Goal: Task Accomplishment & Management: Manage account settings

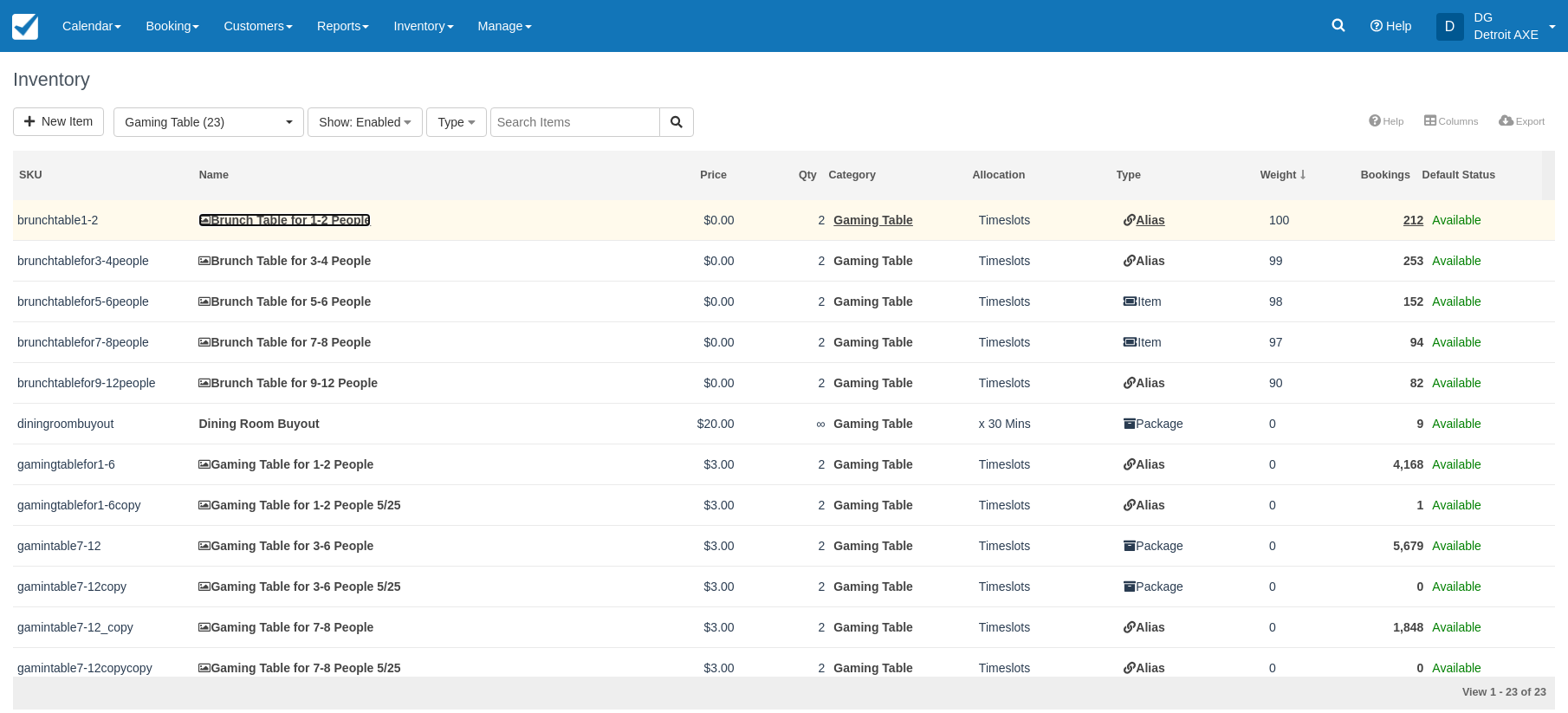
click at [271, 219] on link "Brunch Table for 1-2 People" at bounding box center [284, 220] width 172 height 14
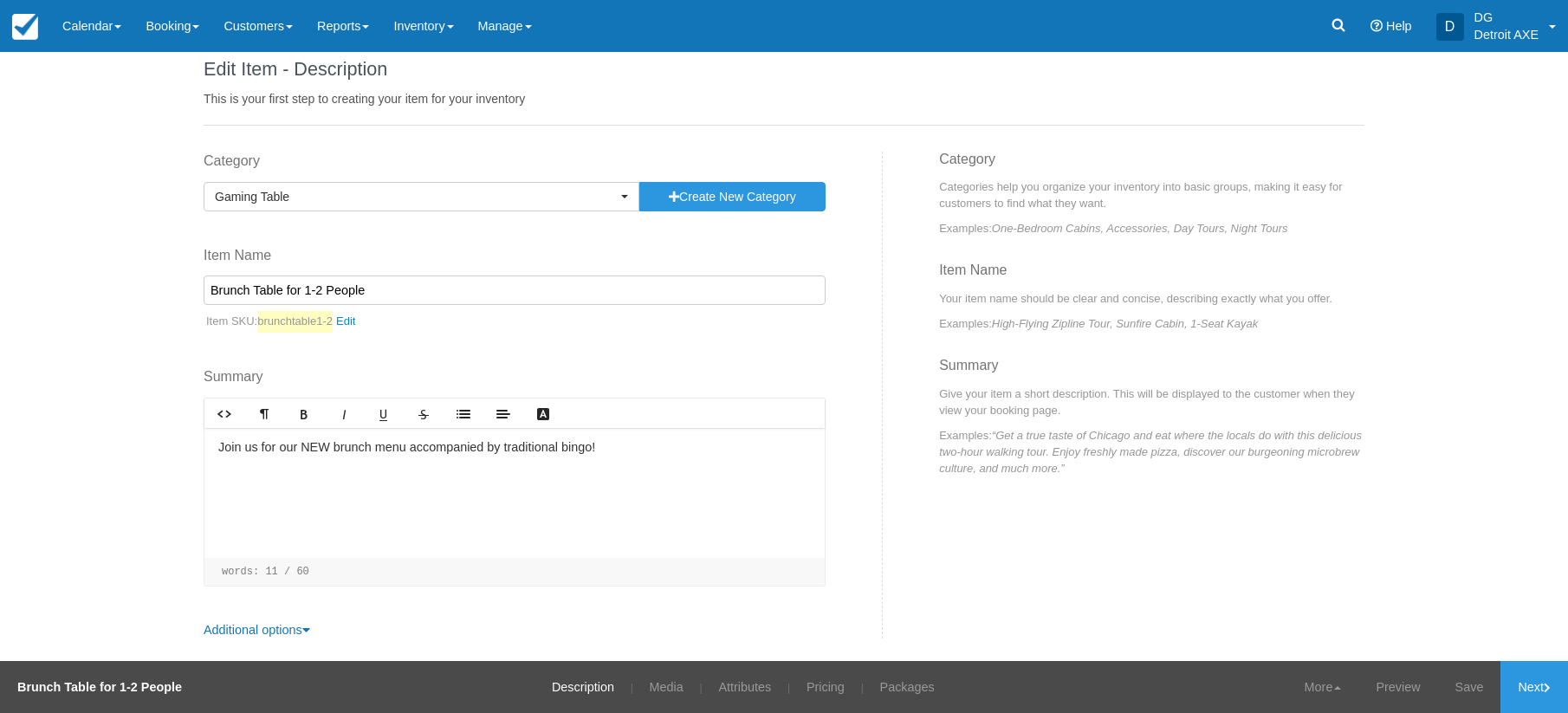
scroll to position [29, 0]
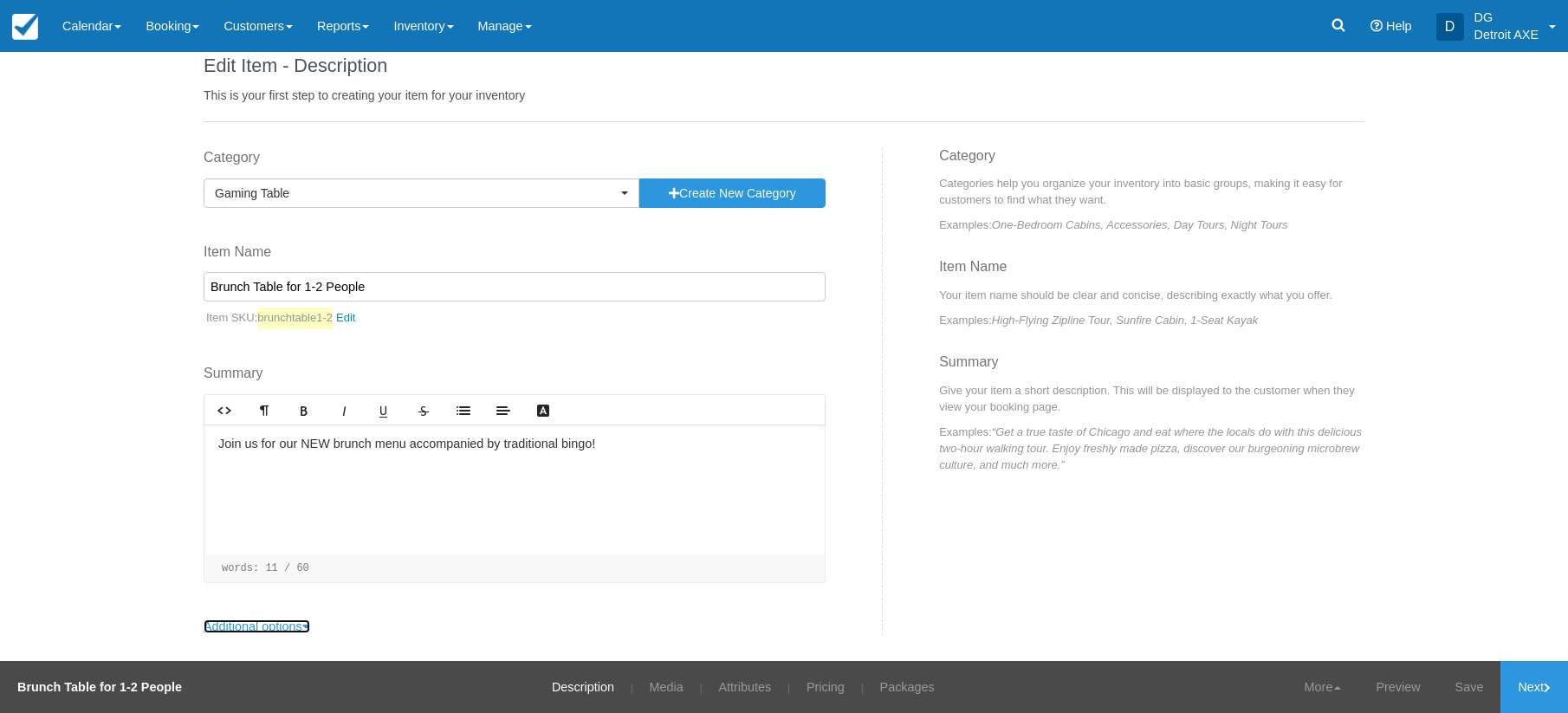
click at [288, 628] on link "Additional options" at bounding box center [257, 626] width 107 height 14
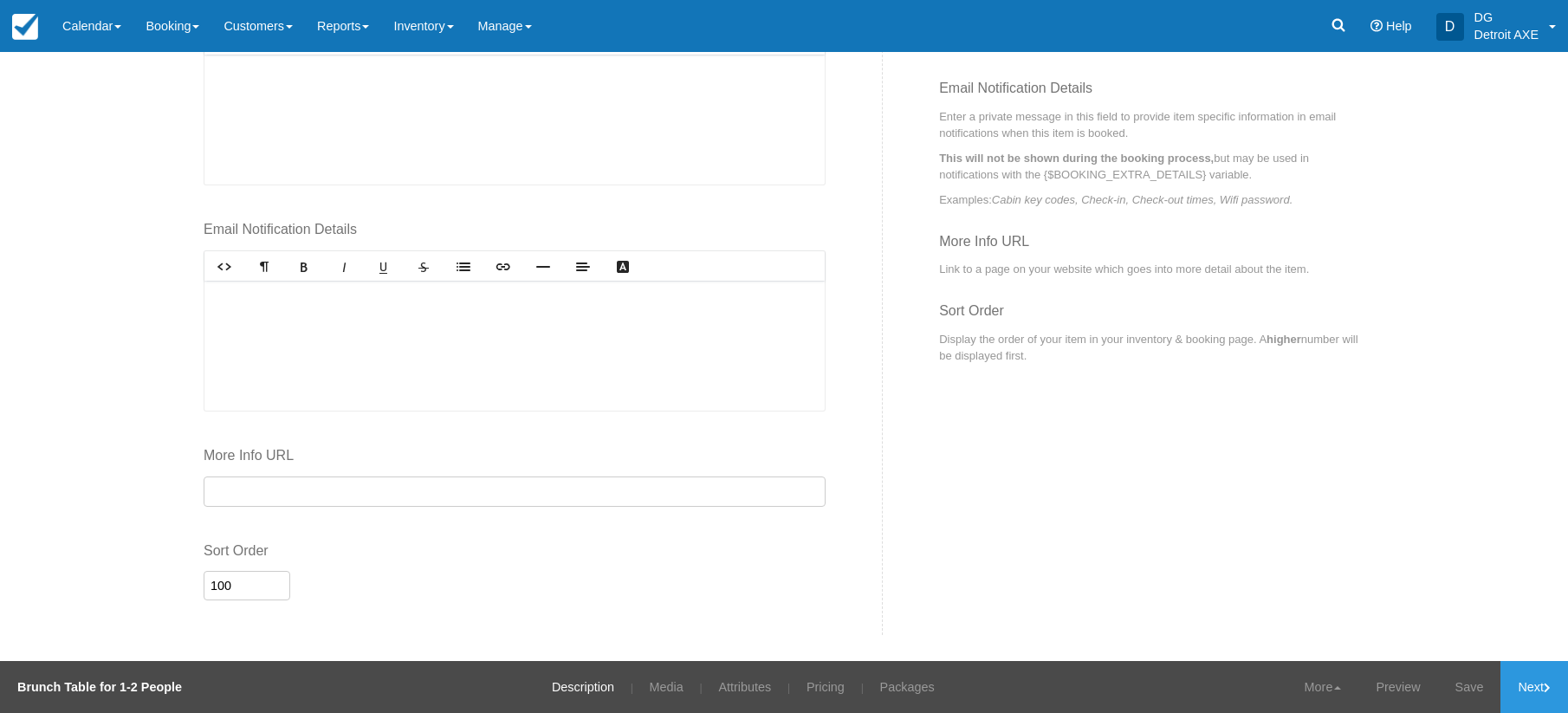
scroll to position [0, 0]
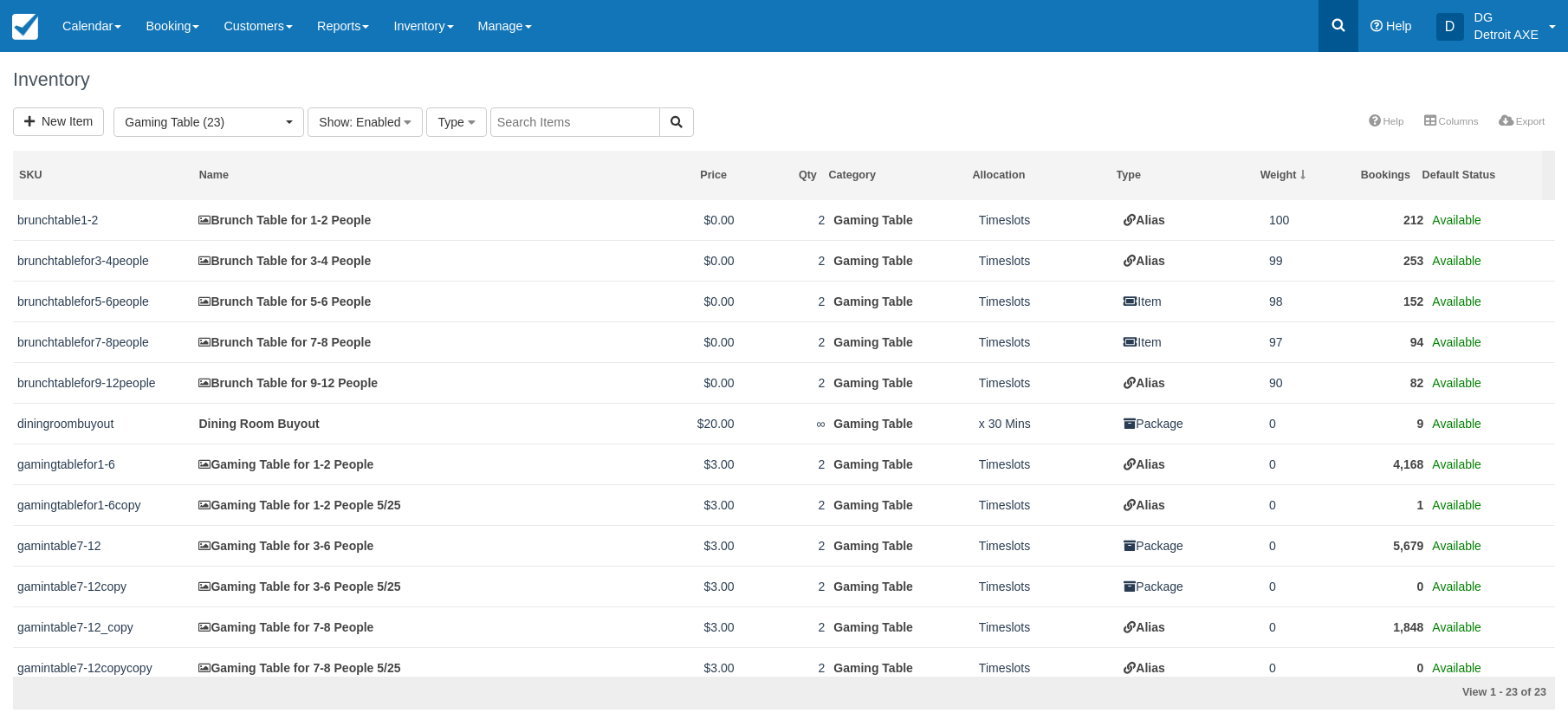
click at [1321, 12] on link at bounding box center [1338, 26] width 40 height 52
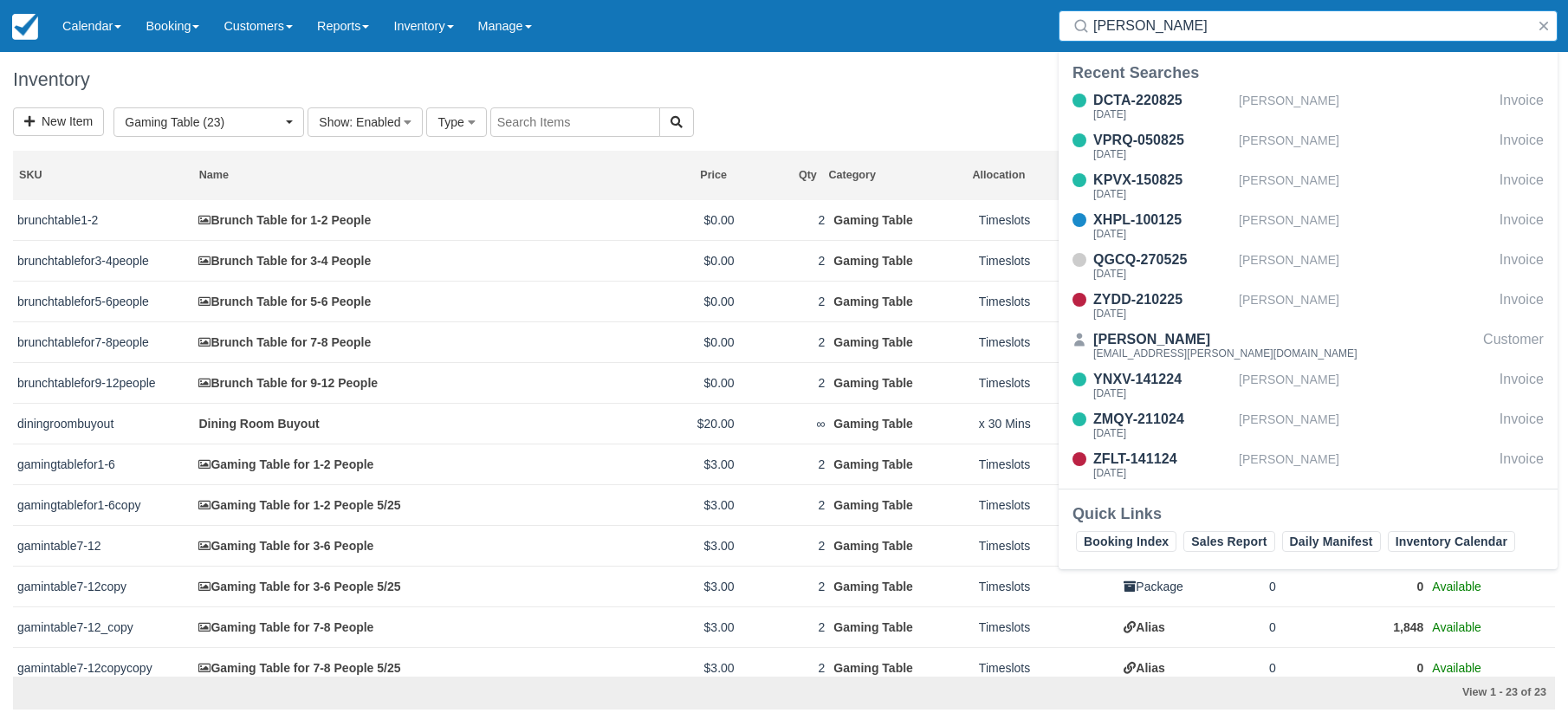
type input "burke"
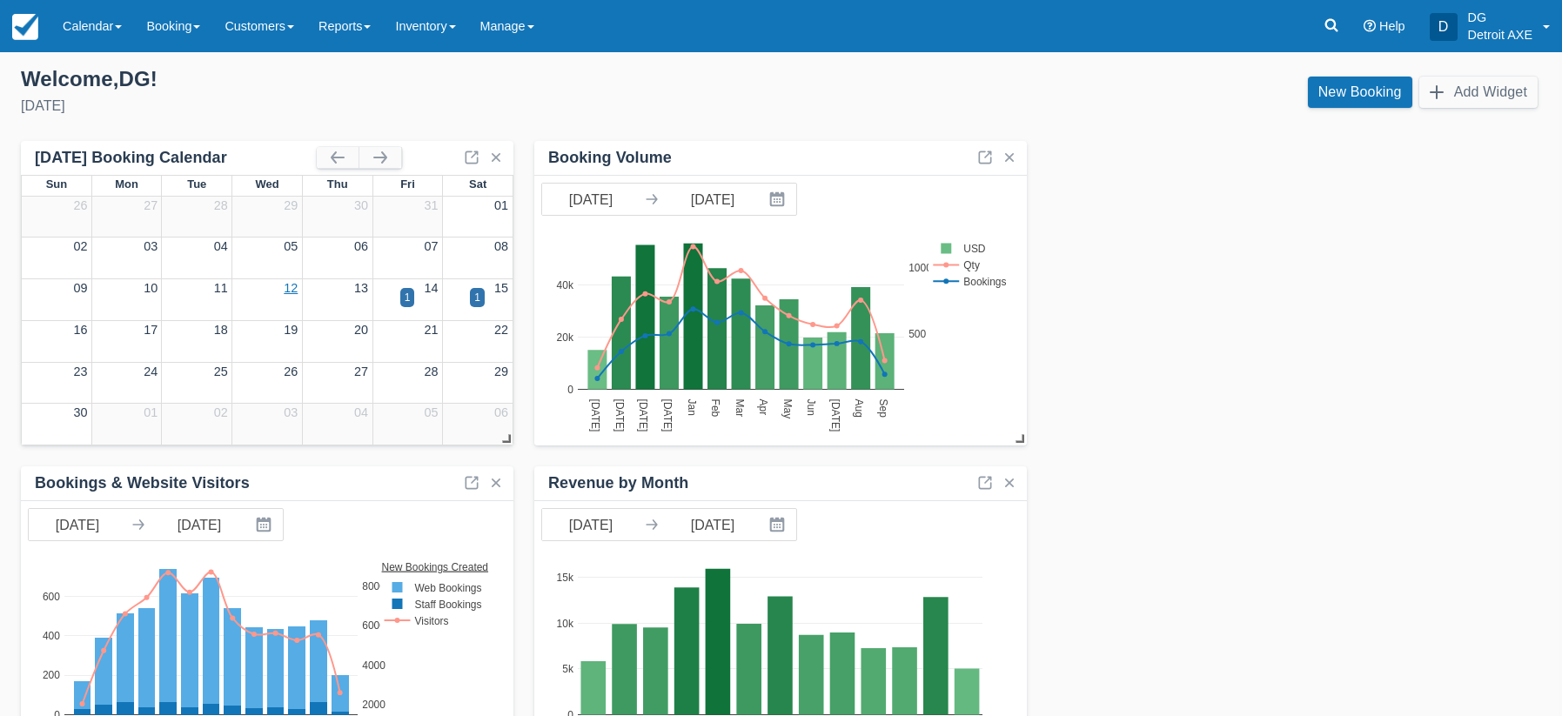
click at [286, 285] on link "12" at bounding box center [291, 288] width 14 height 14
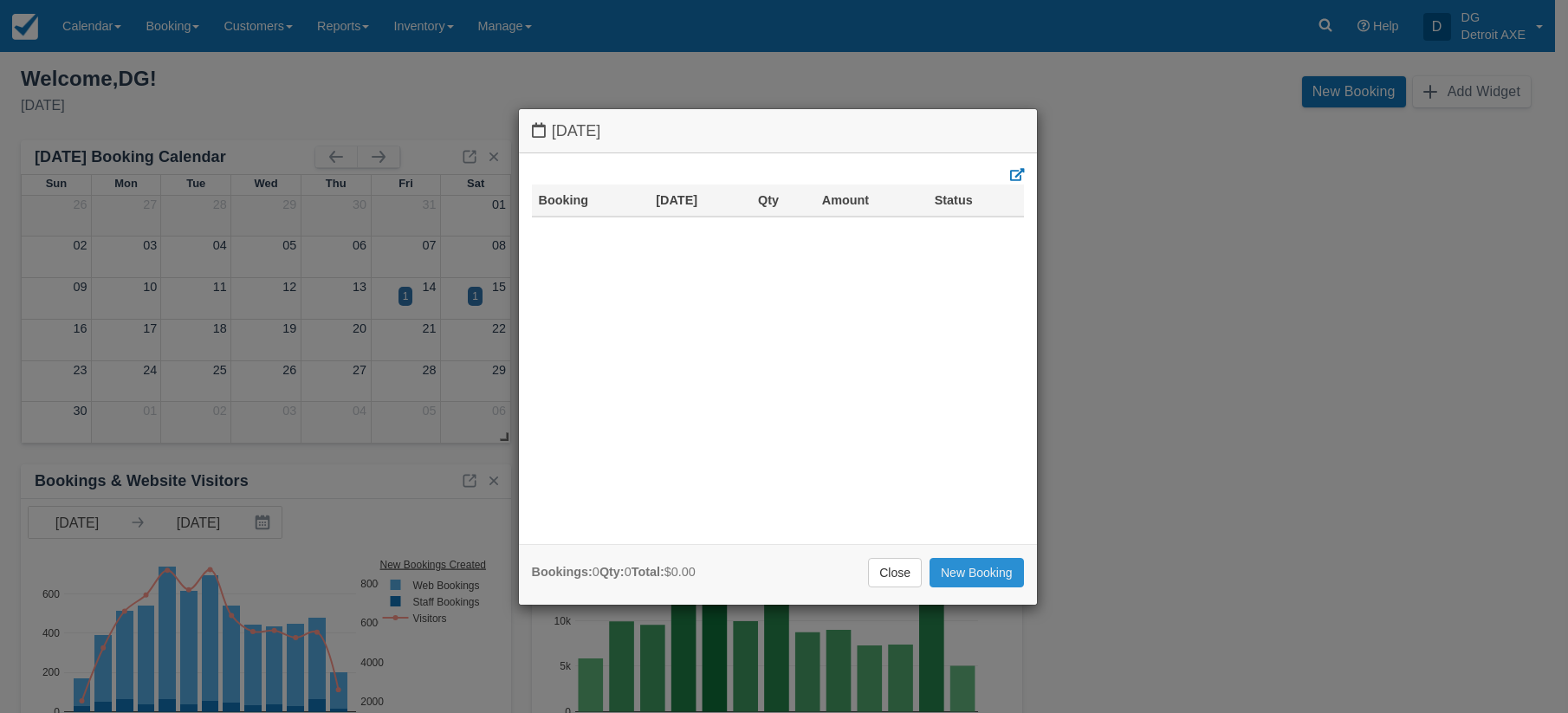
click at [1013, 567] on link "New Booking" at bounding box center [977, 573] width 95 height 30
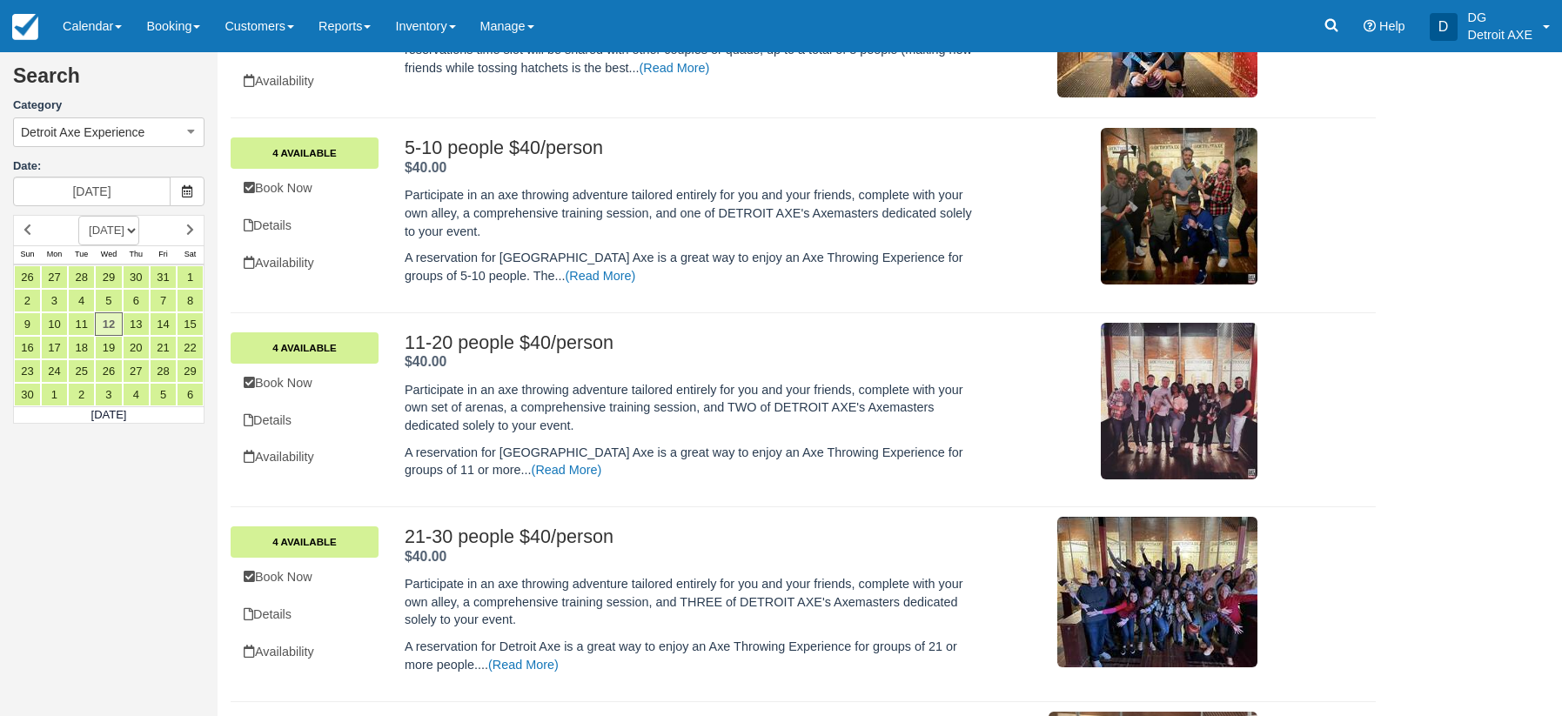
scroll to position [766, 0]
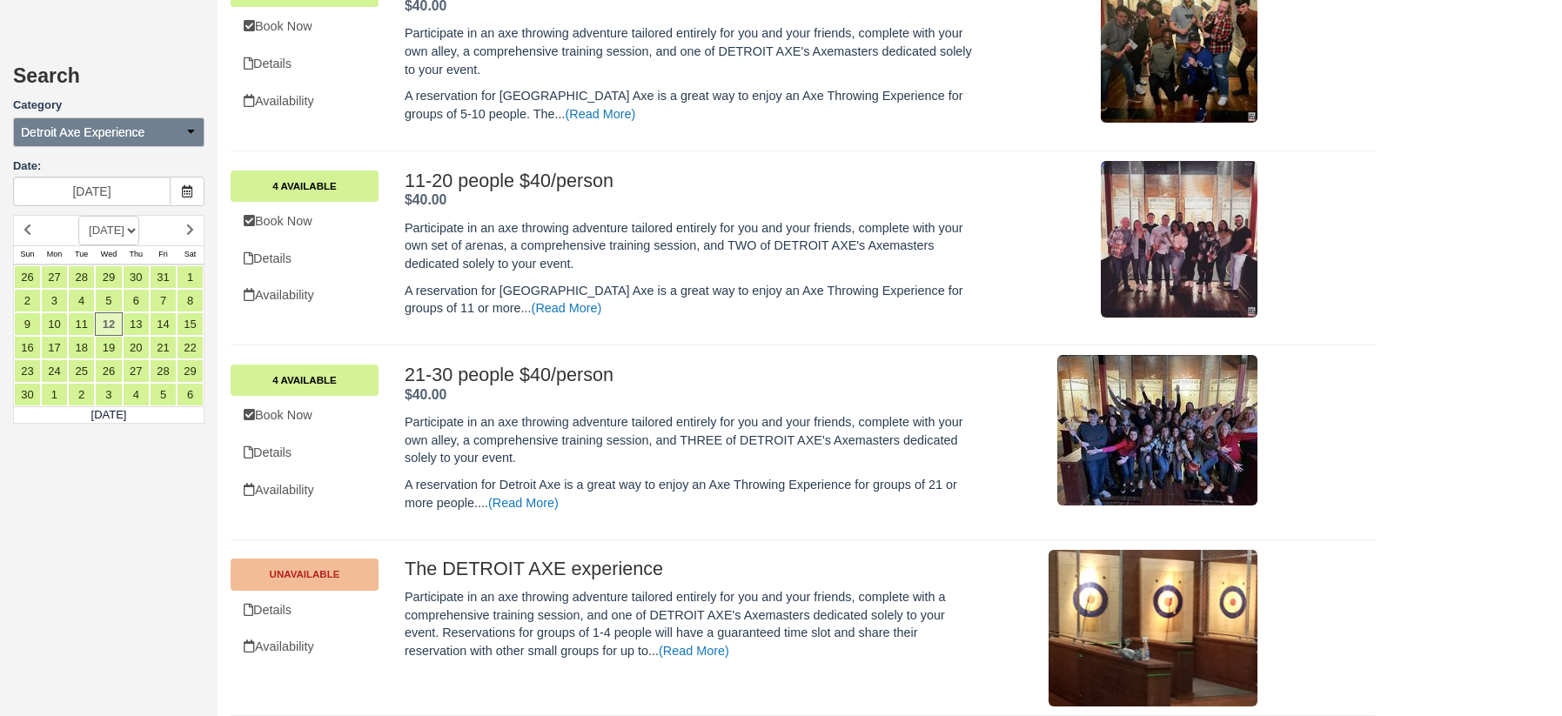
click at [135, 139] on span "Detroit Axe Experience" at bounding box center [83, 132] width 124 height 17
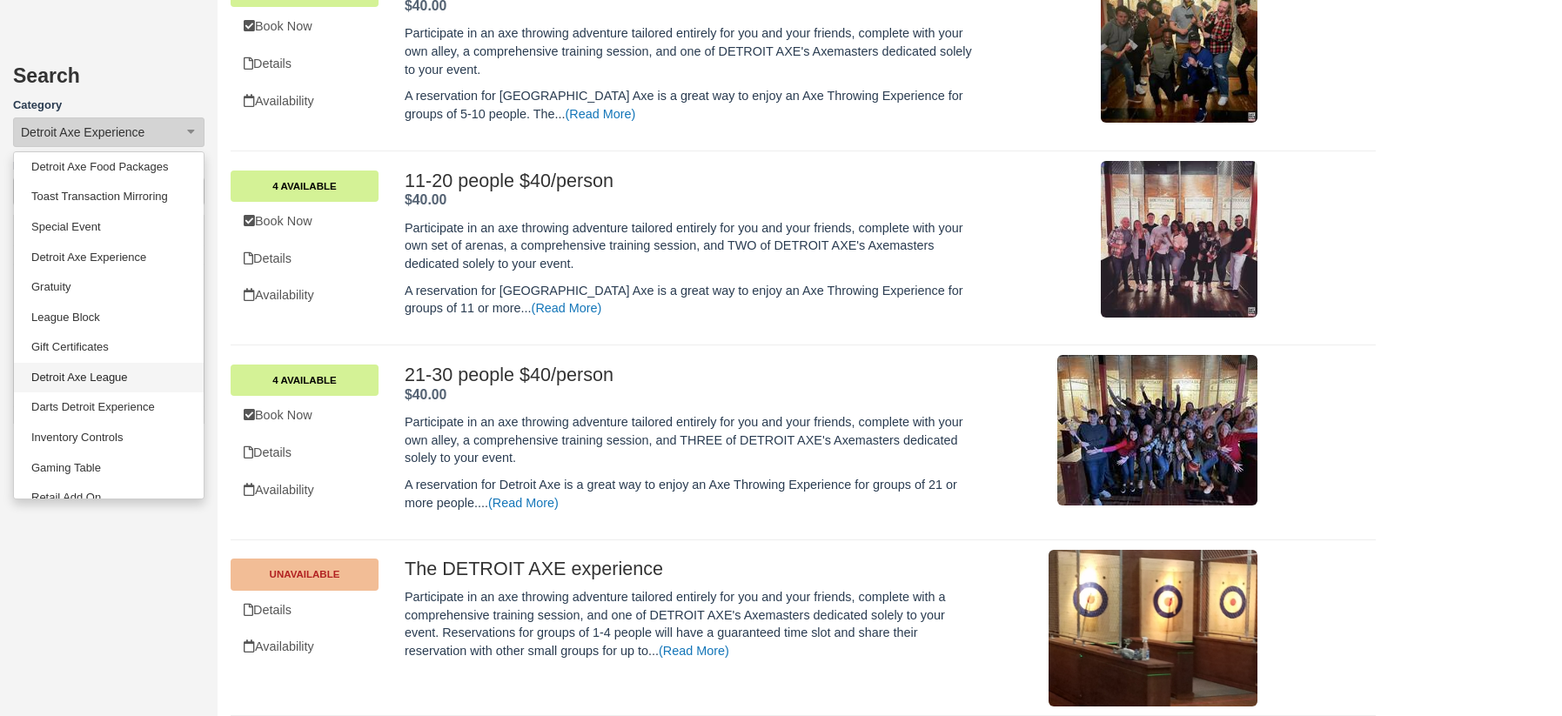
scroll to position [84, 0]
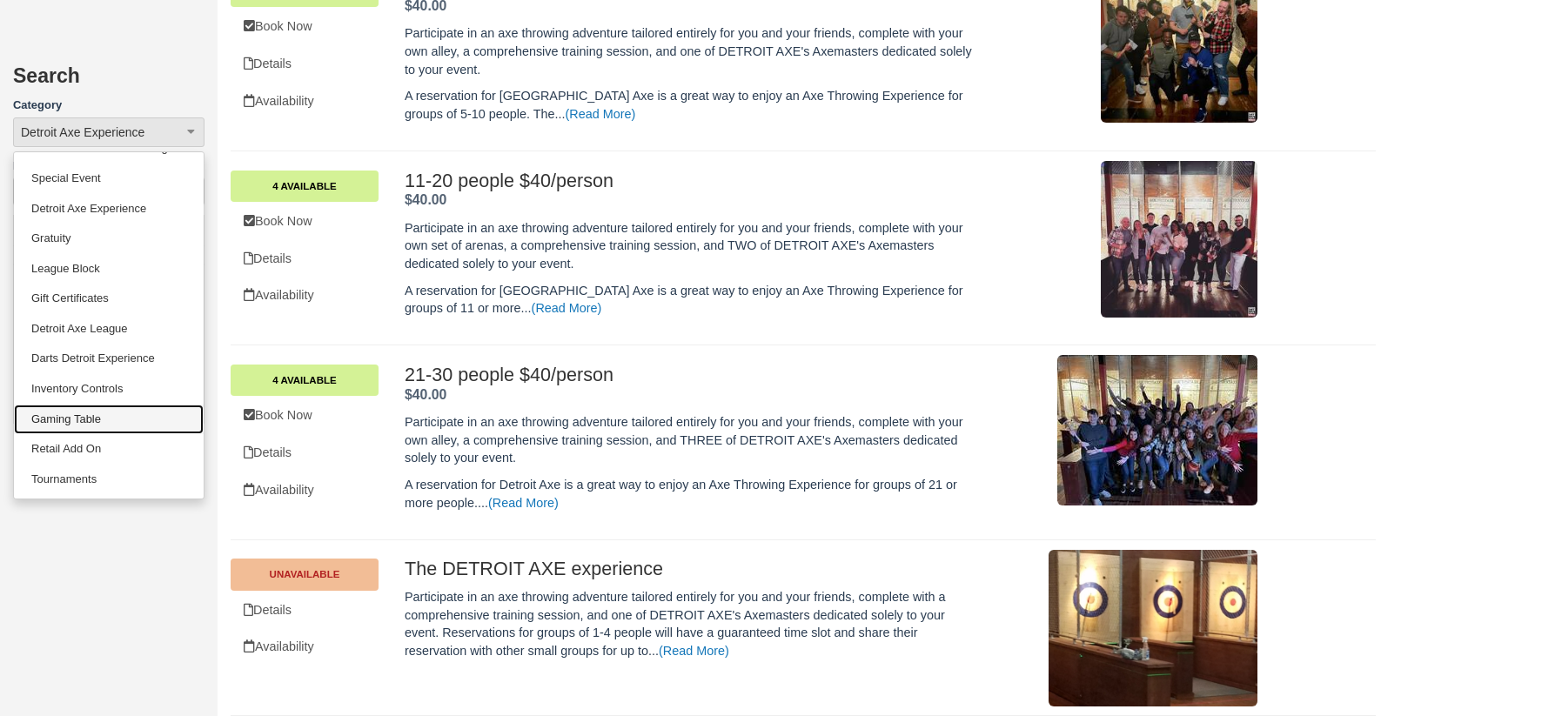
click at [129, 429] on link "Gaming Table" at bounding box center [109, 420] width 190 height 30
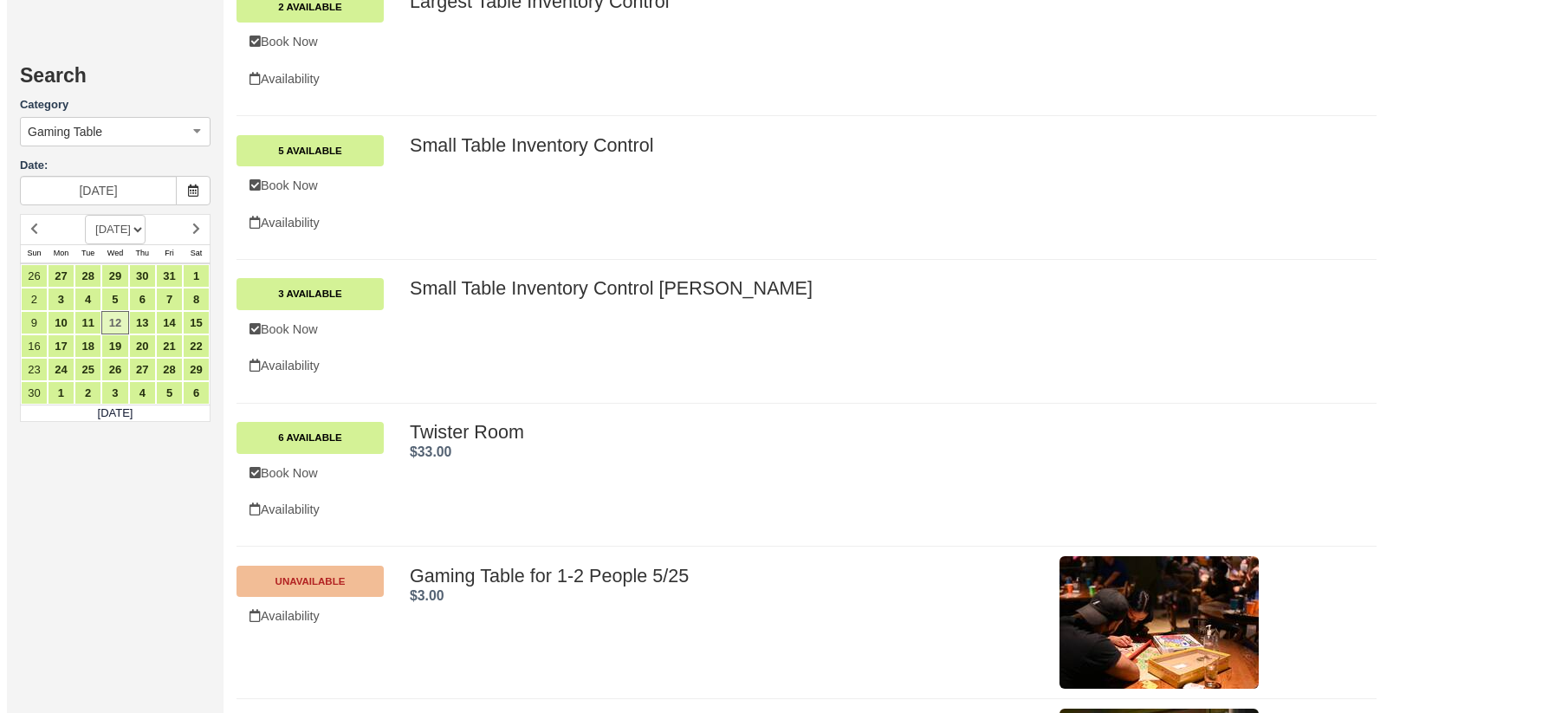
scroll to position [1353, 0]
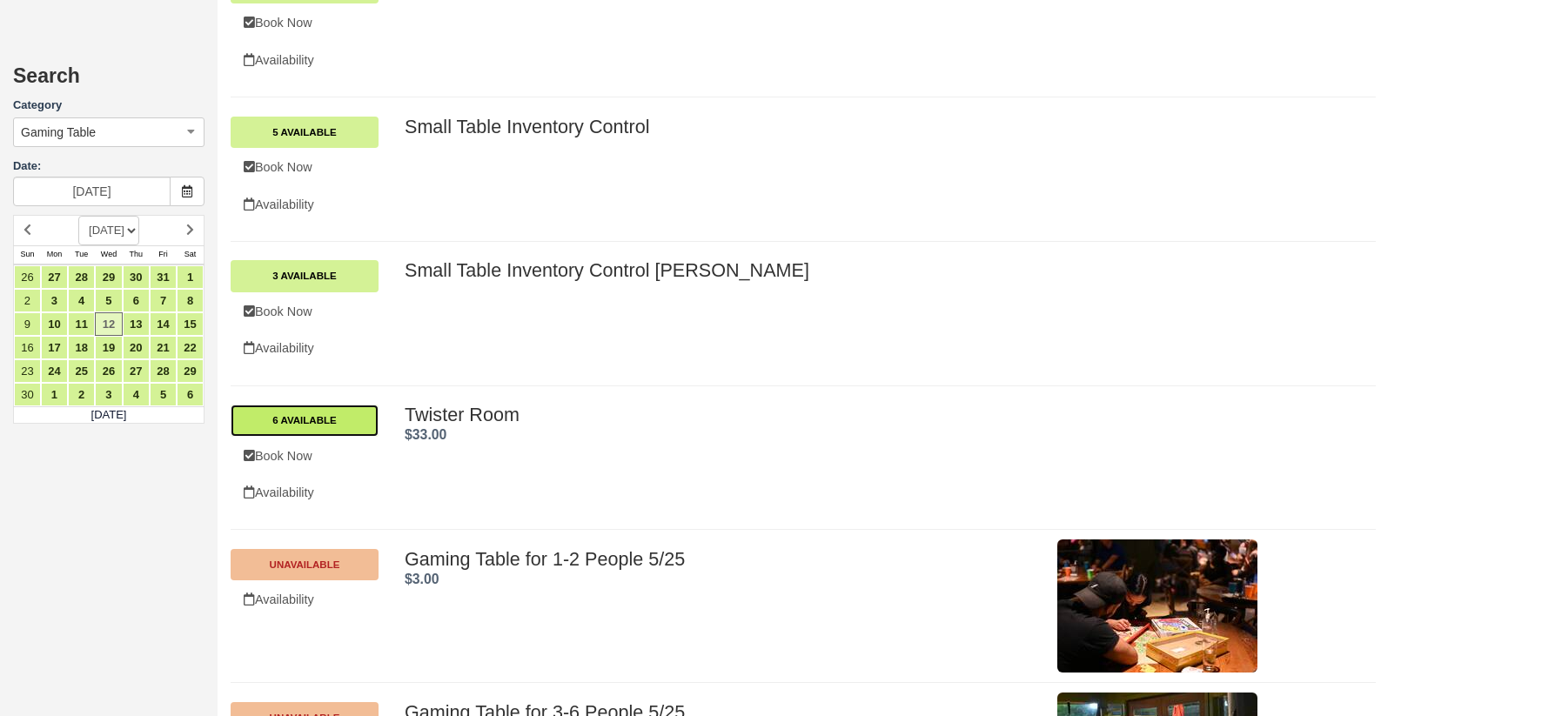
click at [350, 415] on link "6 Available" at bounding box center [305, 420] width 148 height 31
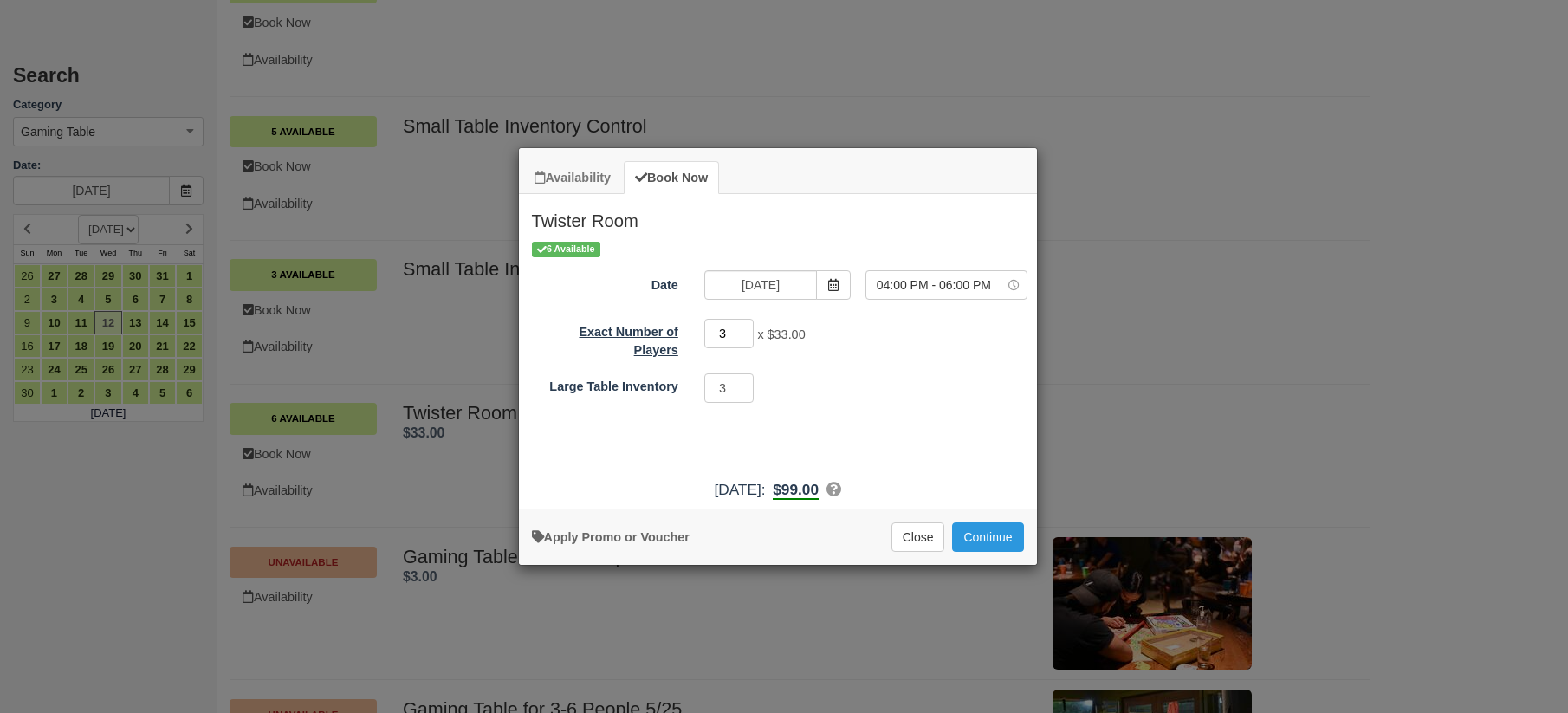
drag, startPoint x: 731, startPoint y: 338, endPoint x: 675, endPoint y: 323, distance: 58.0
click at [675, 323] on div "Exact Number of Players 3 x $33.00 Required.Maximum of 18" at bounding box center [778, 338] width 518 height 42
type input "18"
click at [974, 541] on button "Continue" at bounding box center [987, 538] width 71 height 30
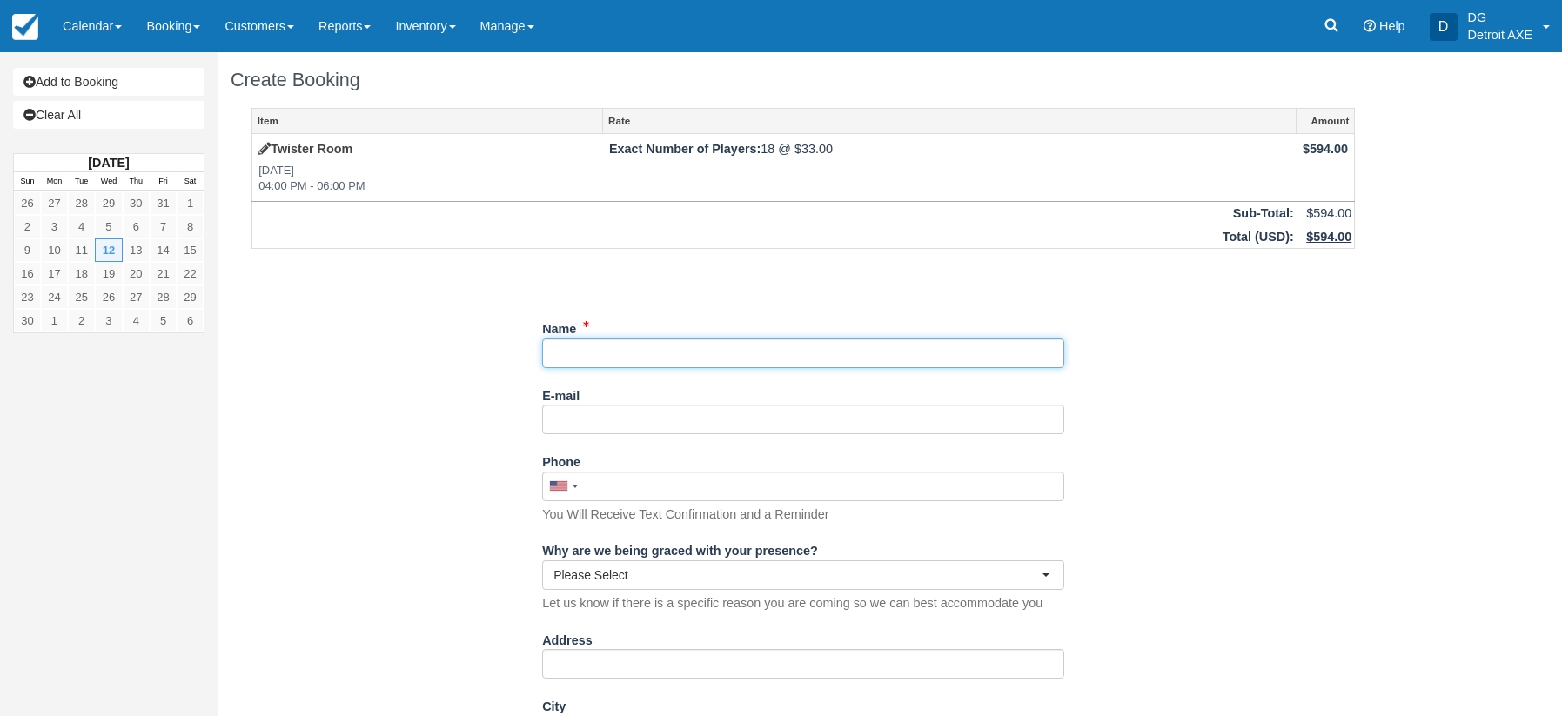
click at [687, 357] on input "Name" at bounding box center [803, 354] width 522 height 30
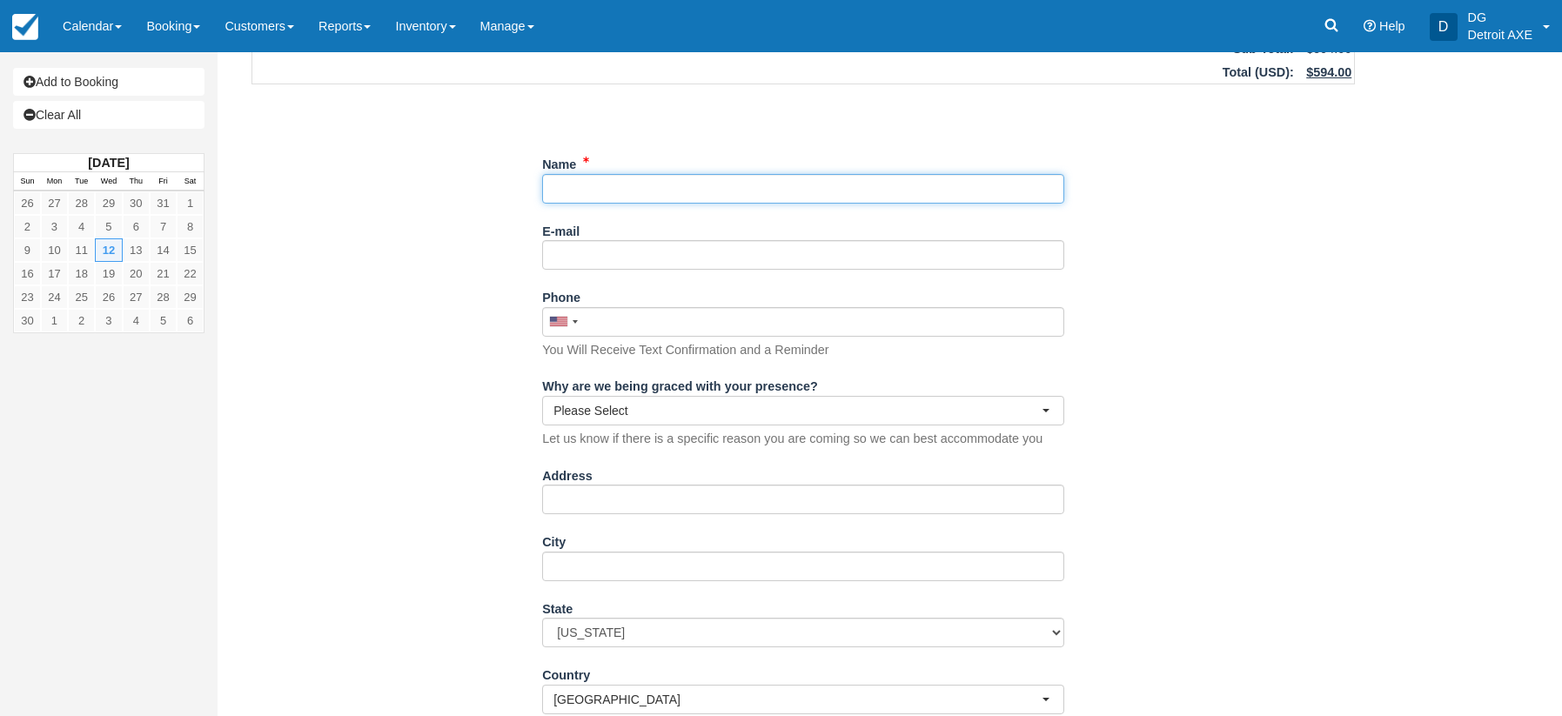
type input "L"
type input "[PERSON_NAME]"
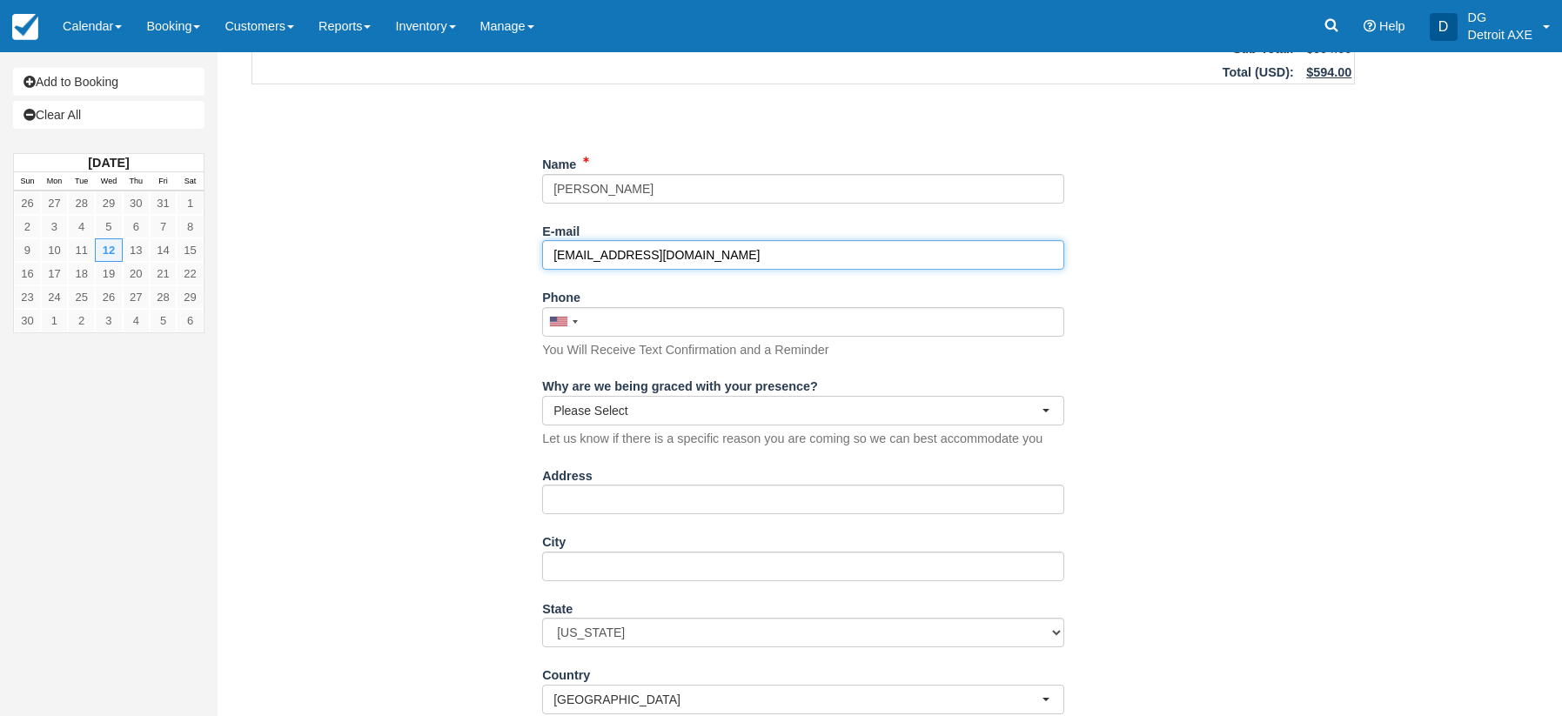
type input "[EMAIL_ADDRESS][DOMAIN_NAME]"
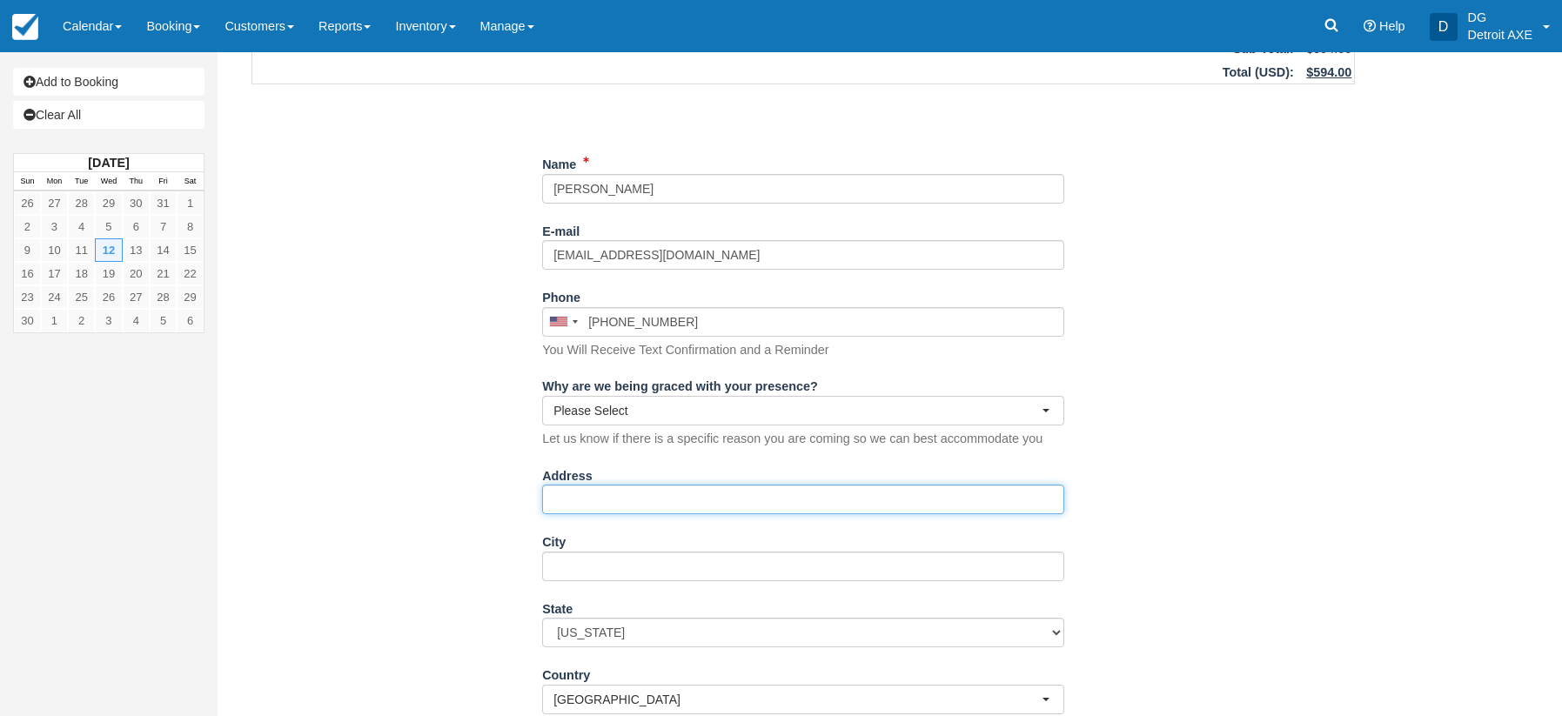
click at [719, 491] on input "Address" at bounding box center [803, 500] width 522 height 30
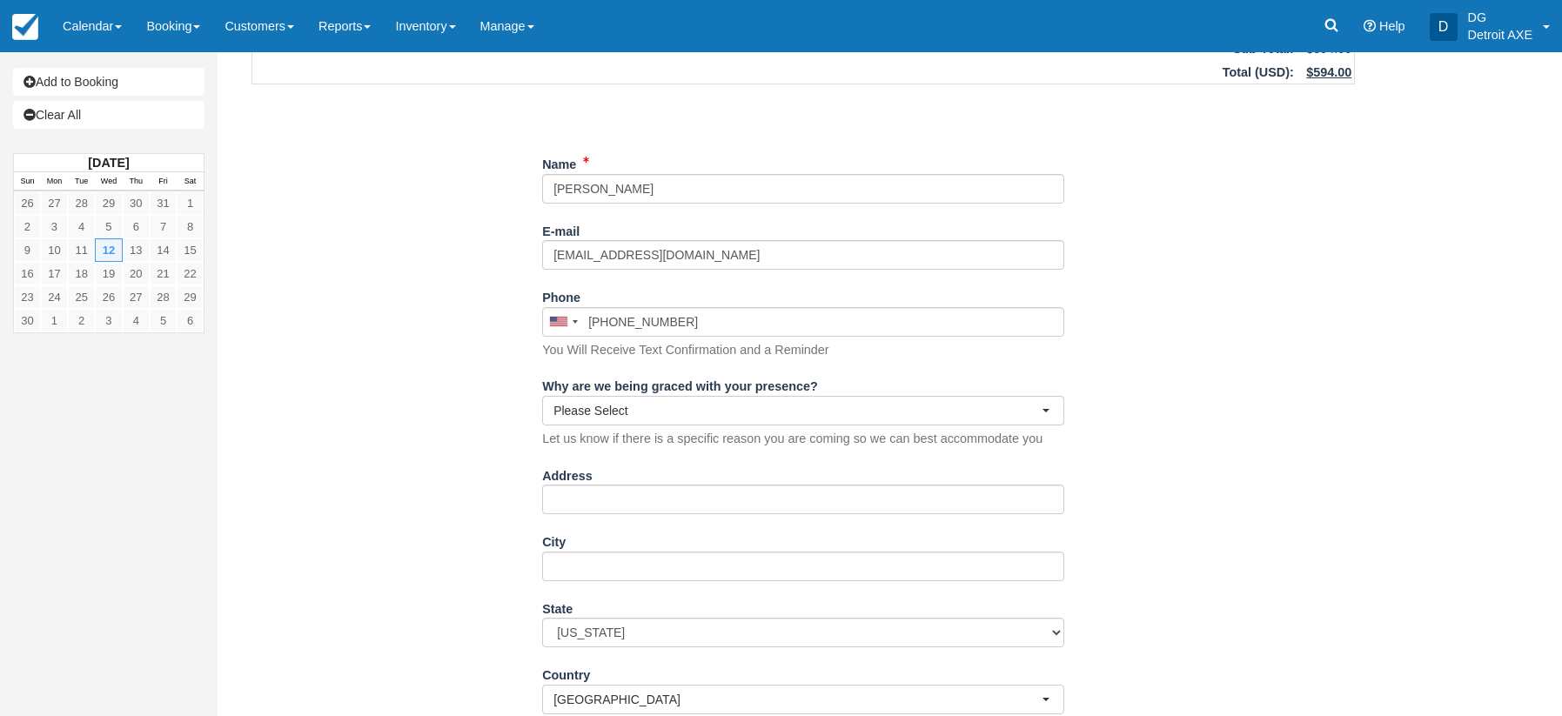
click at [1174, 528] on div "Item Rate Amount Twister Room Wed Nov 12, 2025 04:00 PM - 06:00 PM Exact Number…" at bounding box center [803, 509] width 1145 height 1132
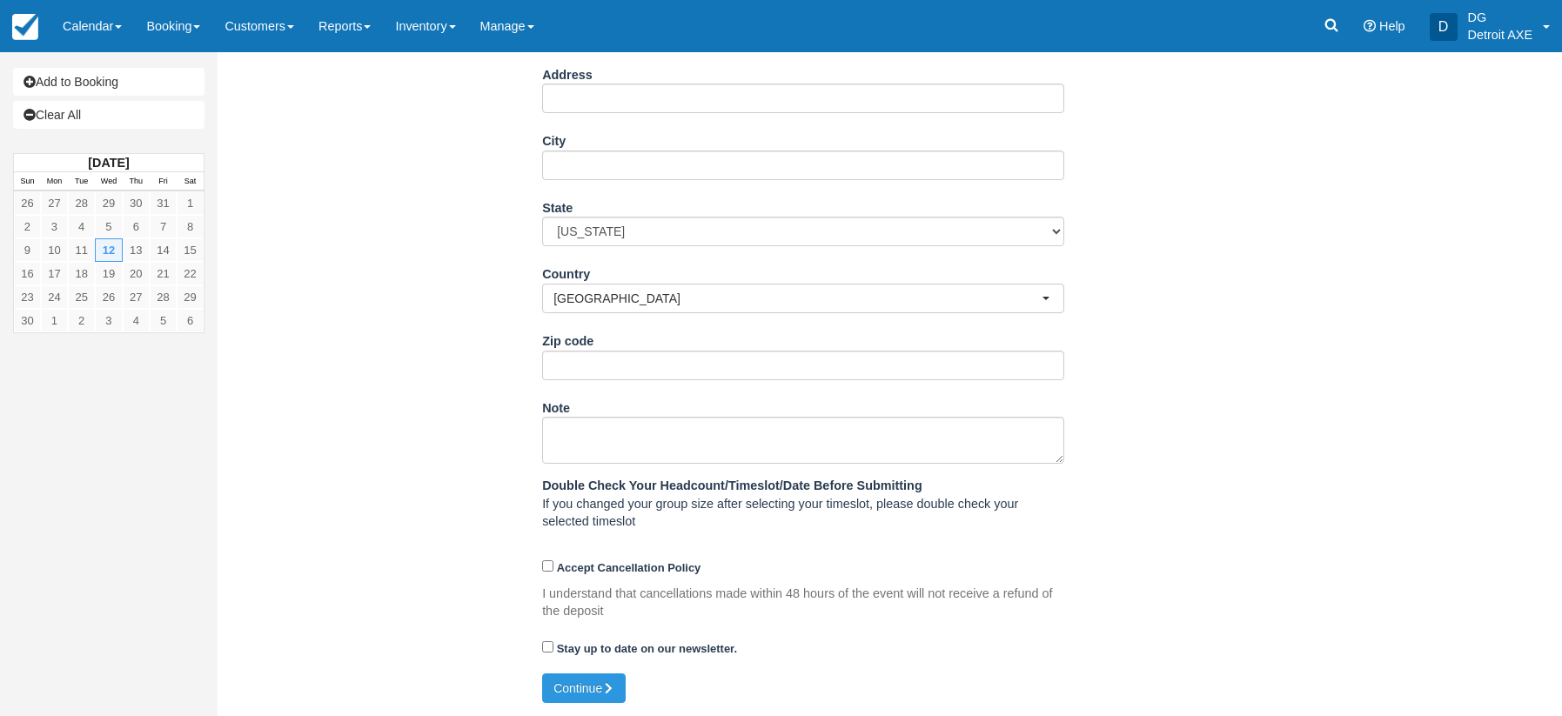
scroll to position [567, 0]
click at [588, 690] on button "Continue" at bounding box center [584, 689] width 84 height 30
type input "+17084752645"
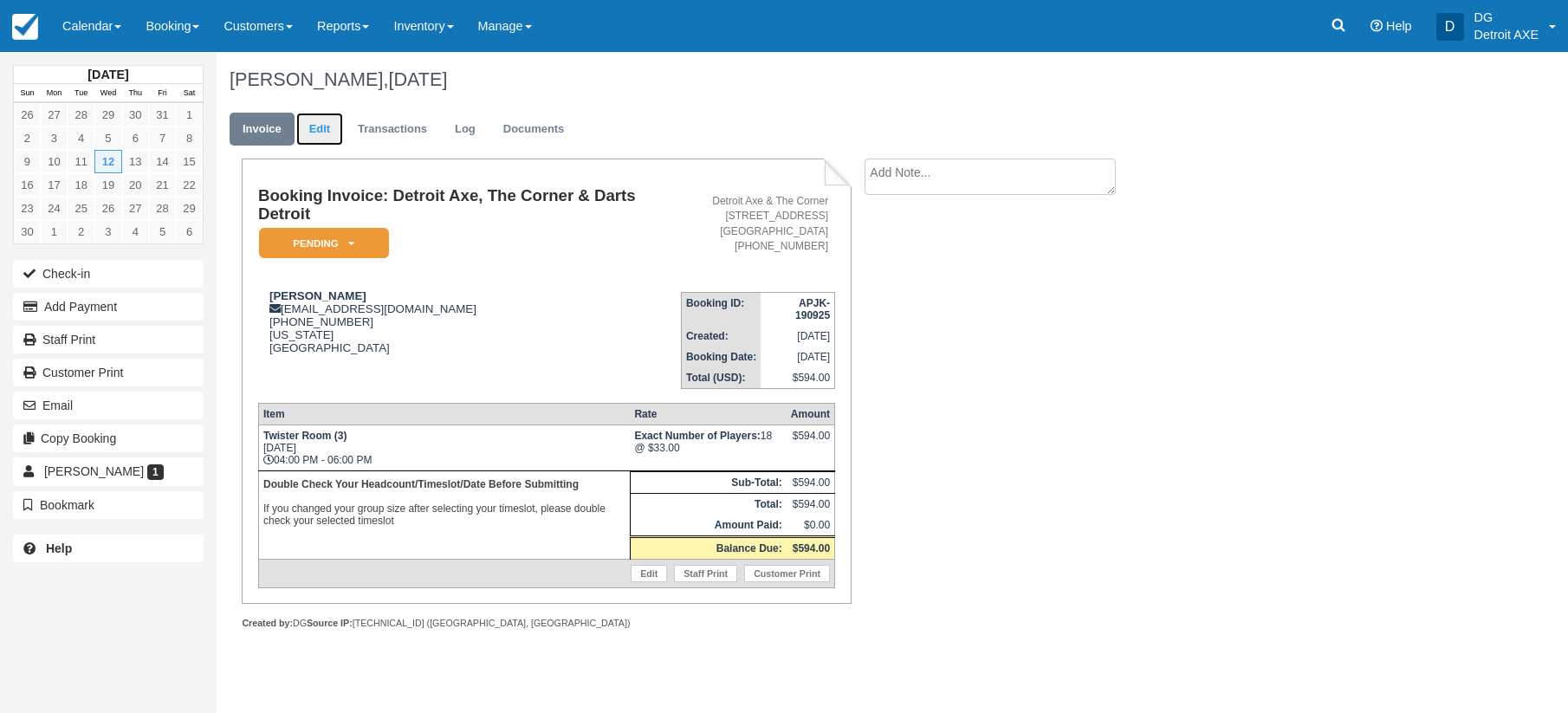
click at [322, 132] on link "Edit" at bounding box center [320, 129] width 47 height 34
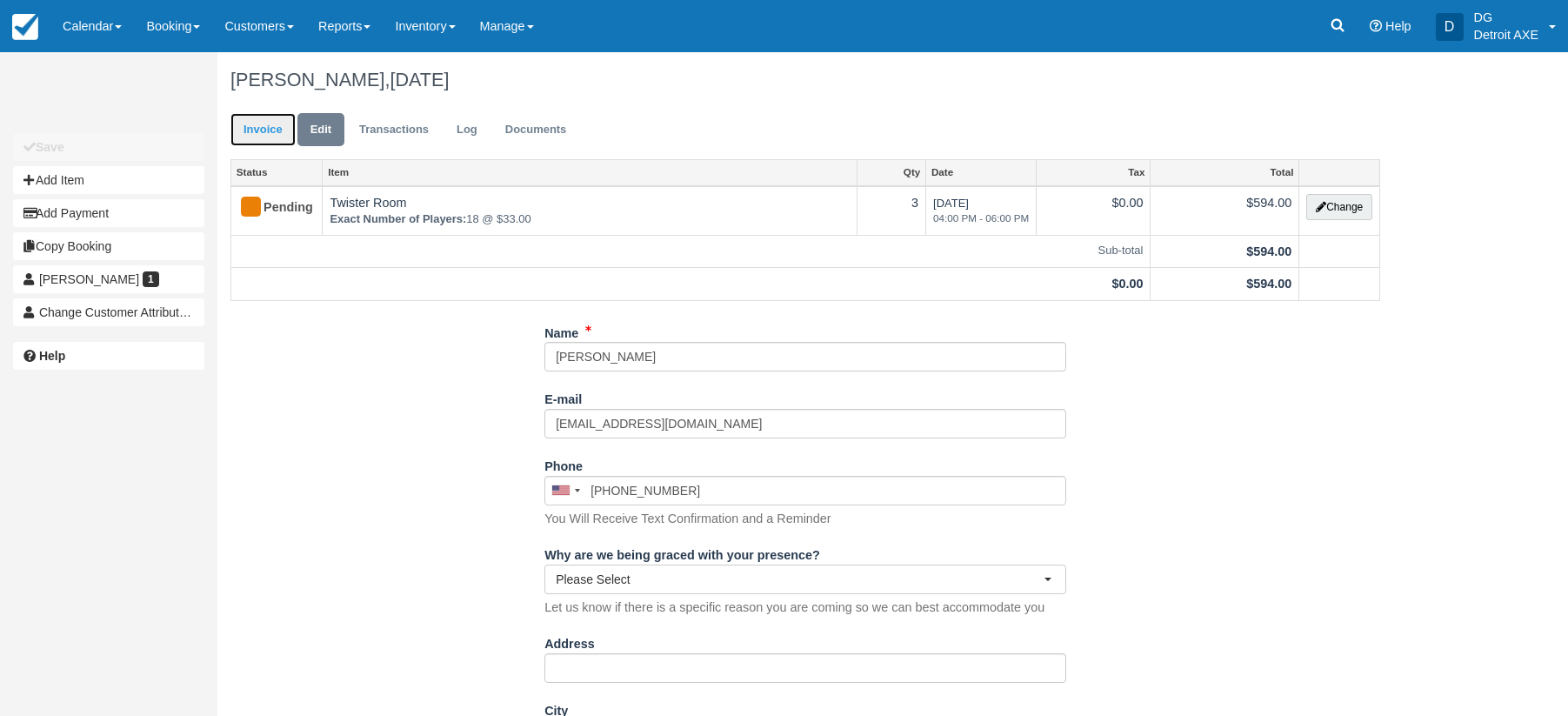
click at [270, 137] on link "Invoice" at bounding box center [263, 130] width 65 height 34
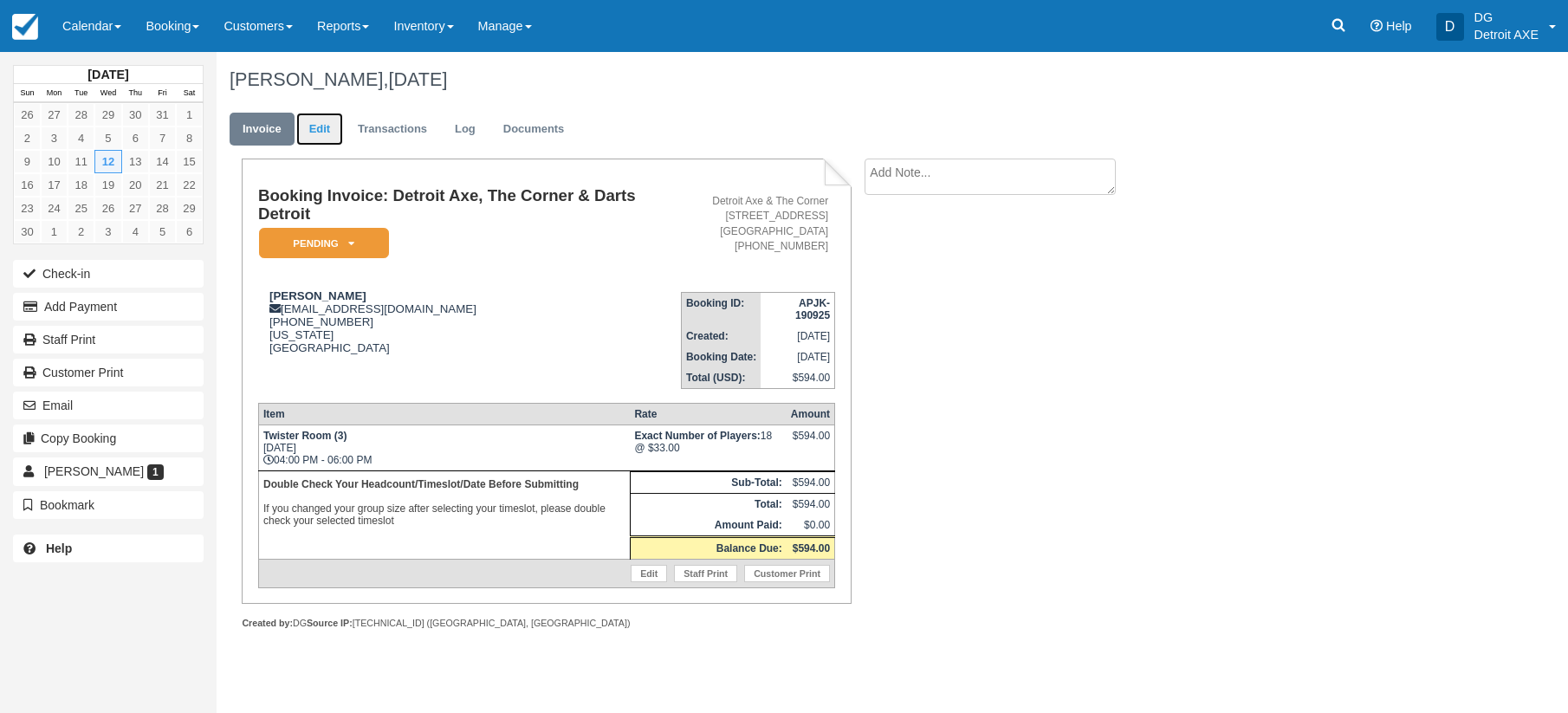
click at [330, 136] on link "Edit" at bounding box center [320, 129] width 47 height 34
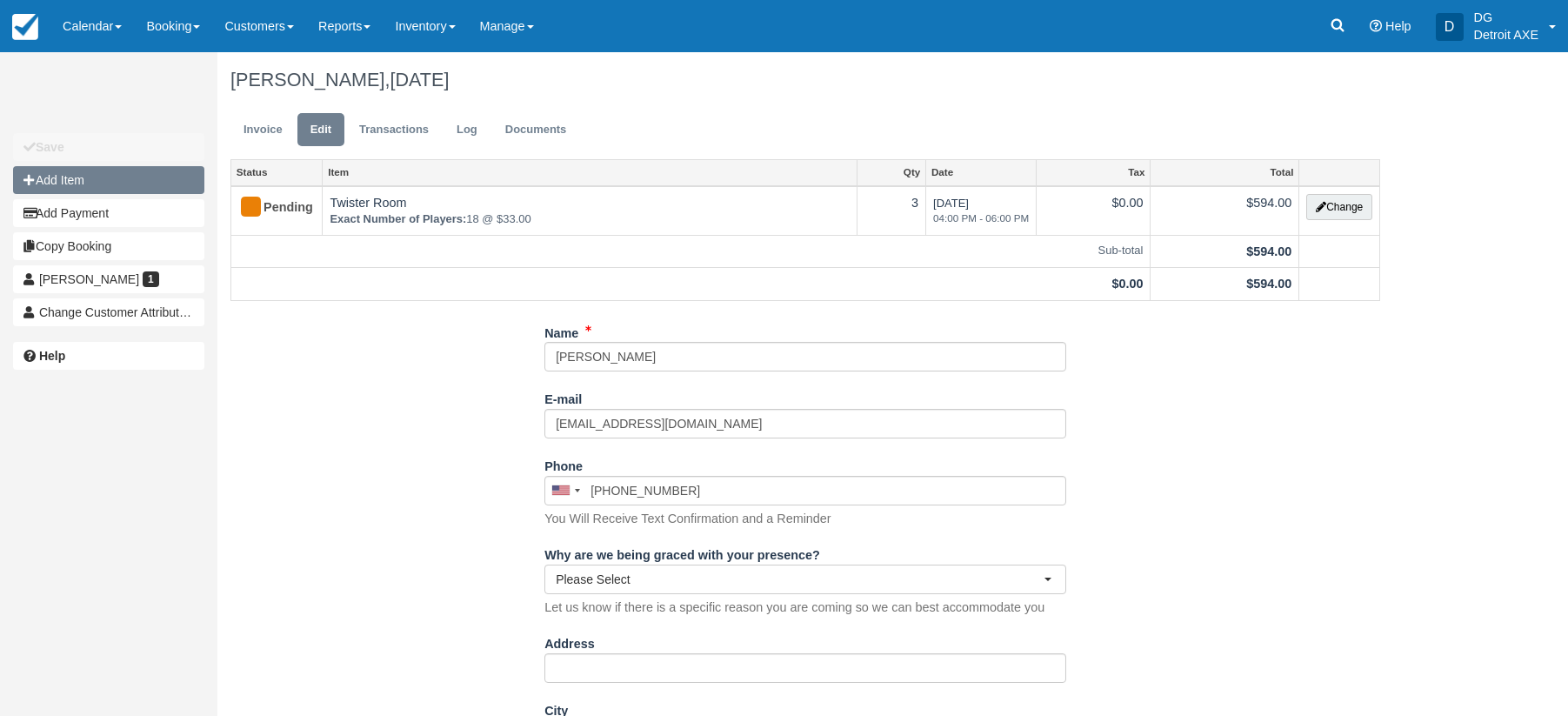
click at [117, 179] on button "Add Item" at bounding box center [108, 180] width 191 height 28
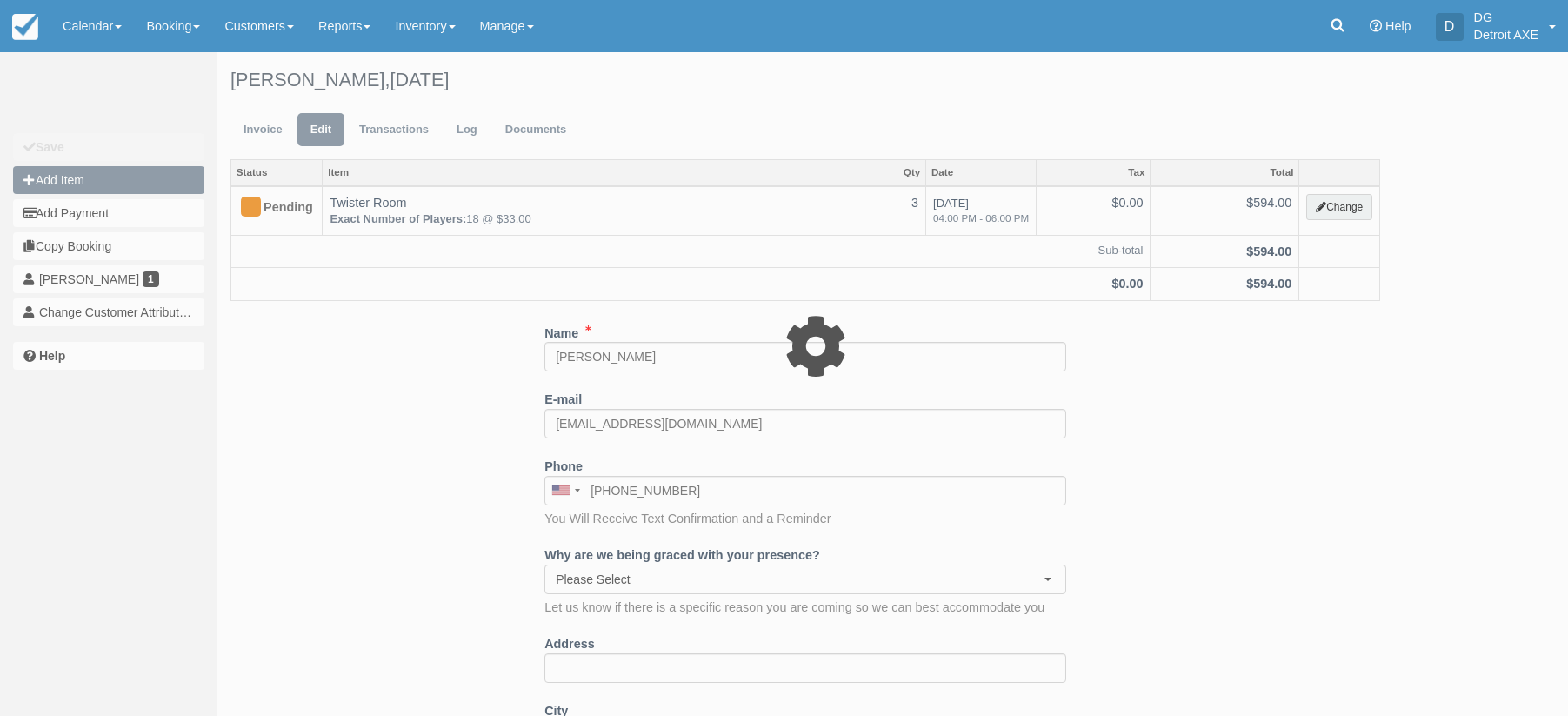
type input "0.00"
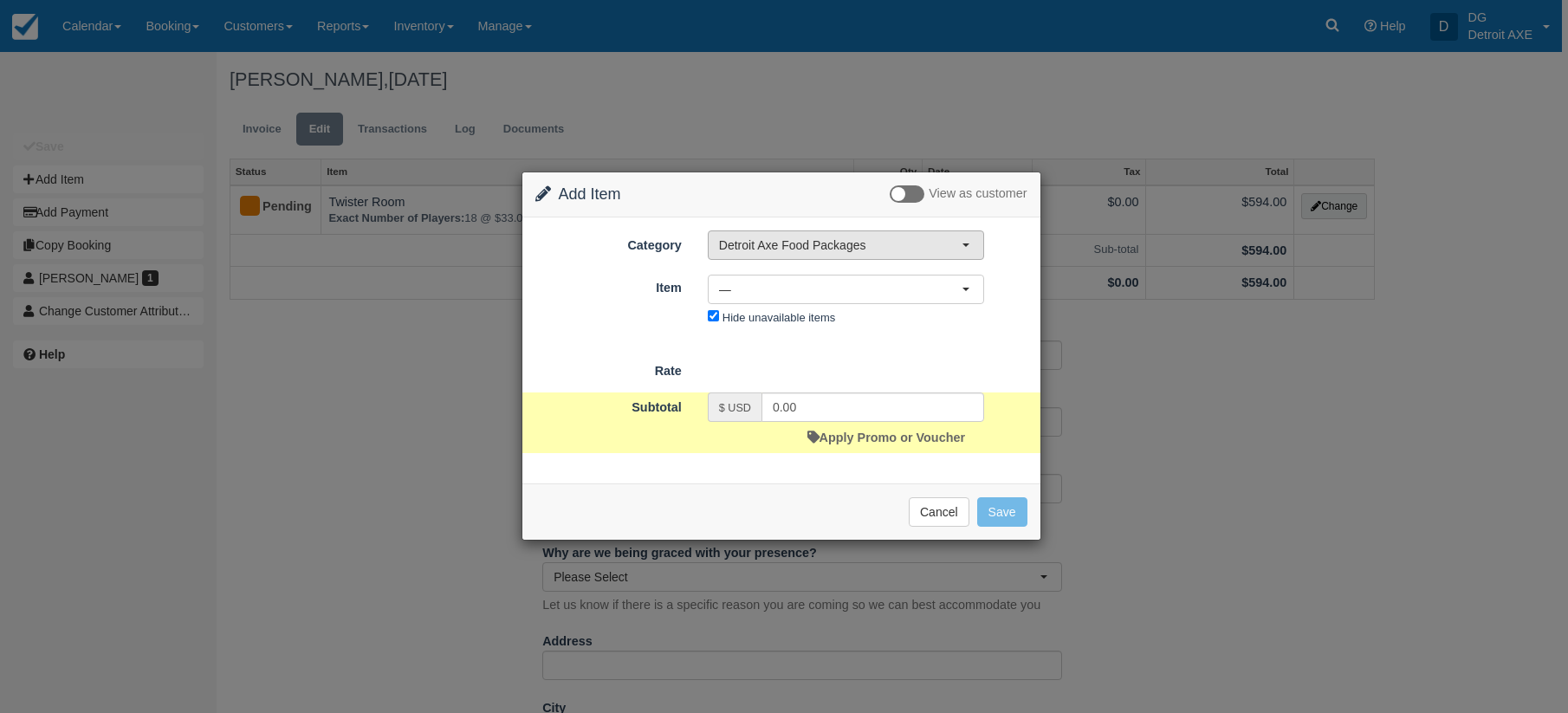
click at [777, 241] on span "Detroit Axe Food Packages" at bounding box center [840, 245] width 243 height 17
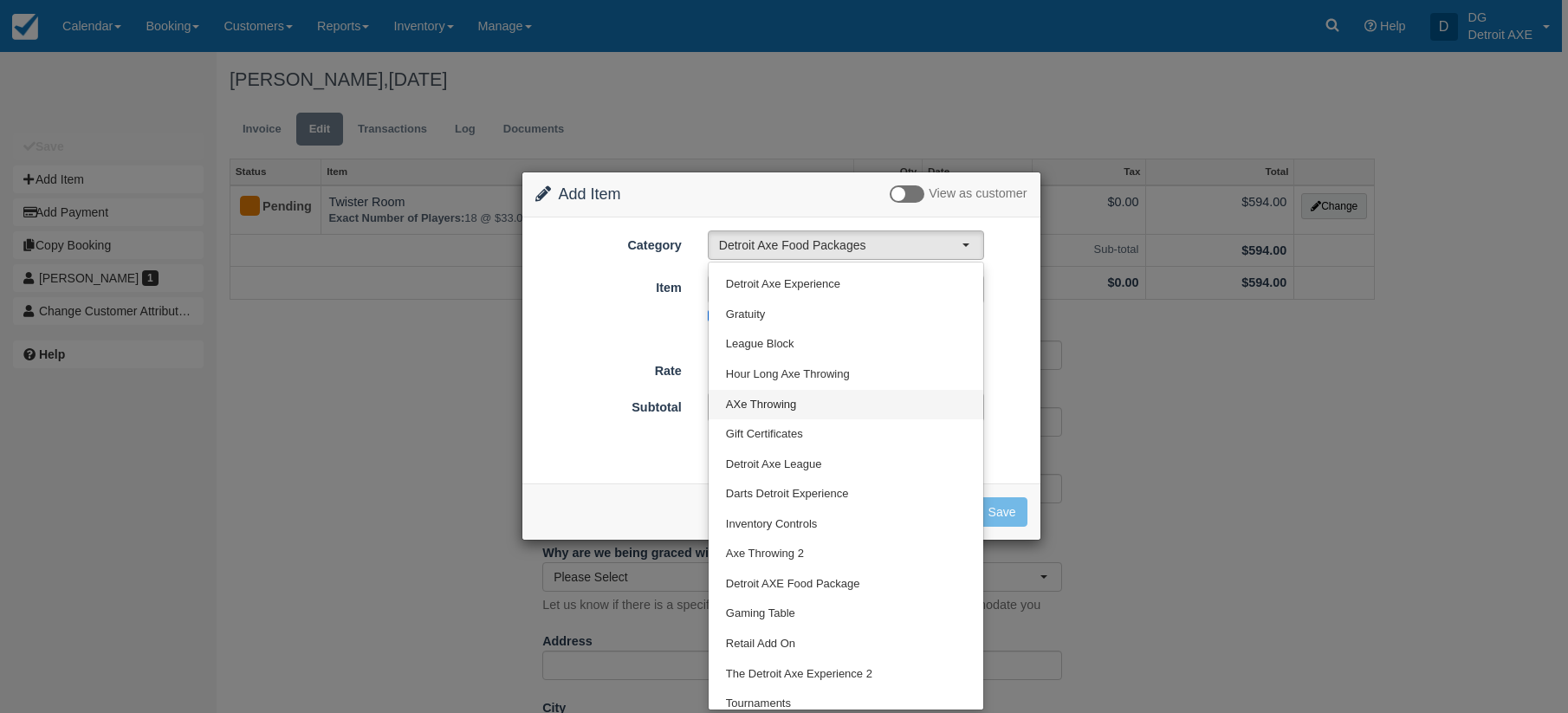
scroll to position [122, 0]
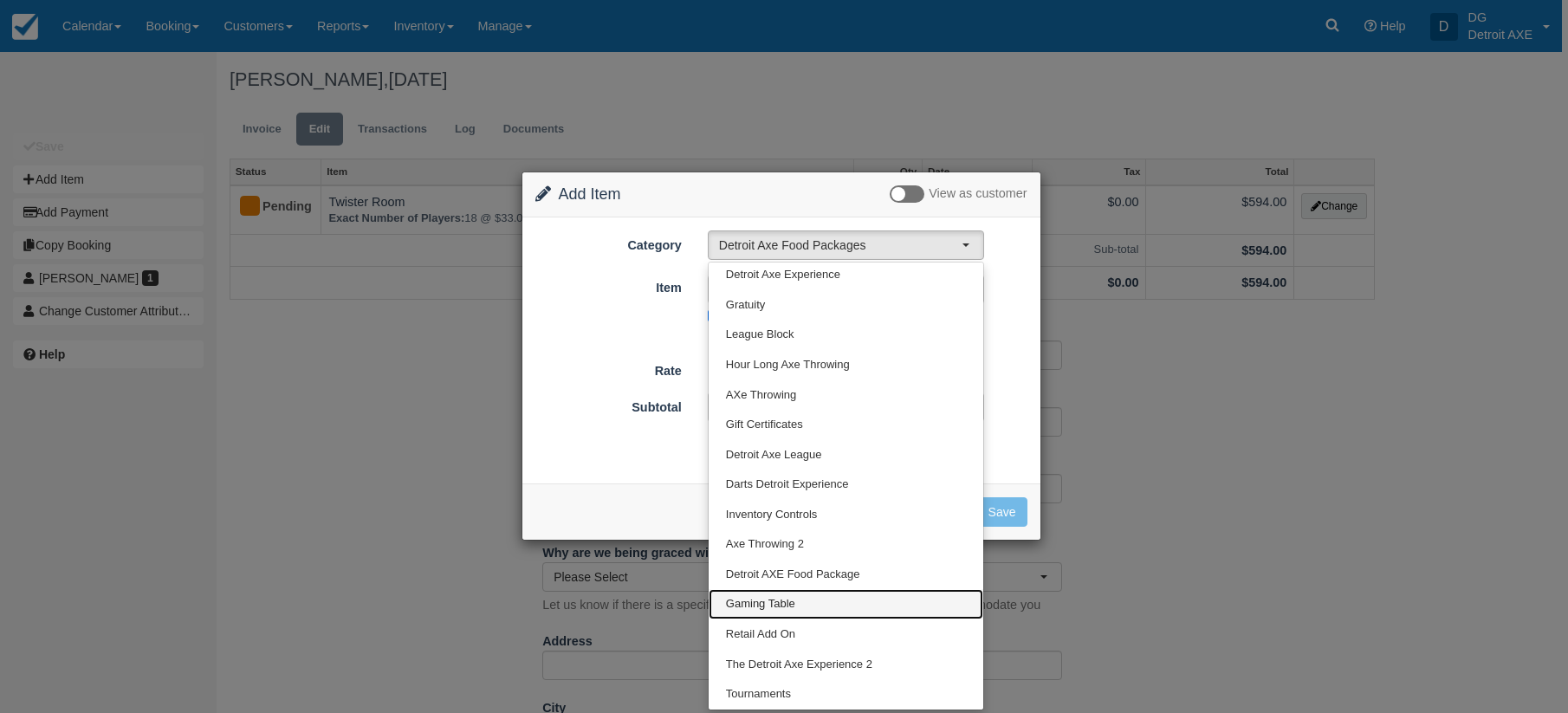
click at [811, 602] on link "Gaming Table" at bounding box center [846, 604] width 275 height 30
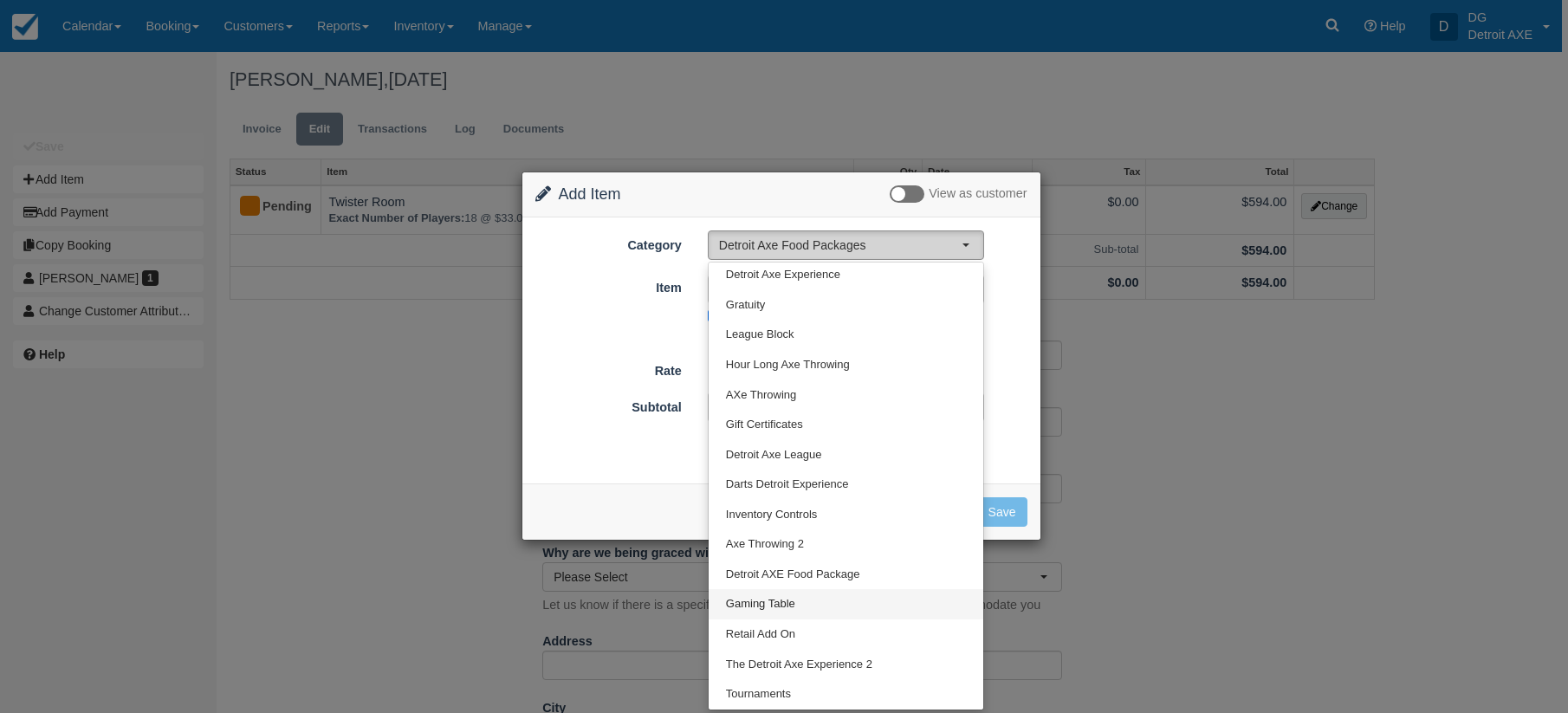
select select "6"
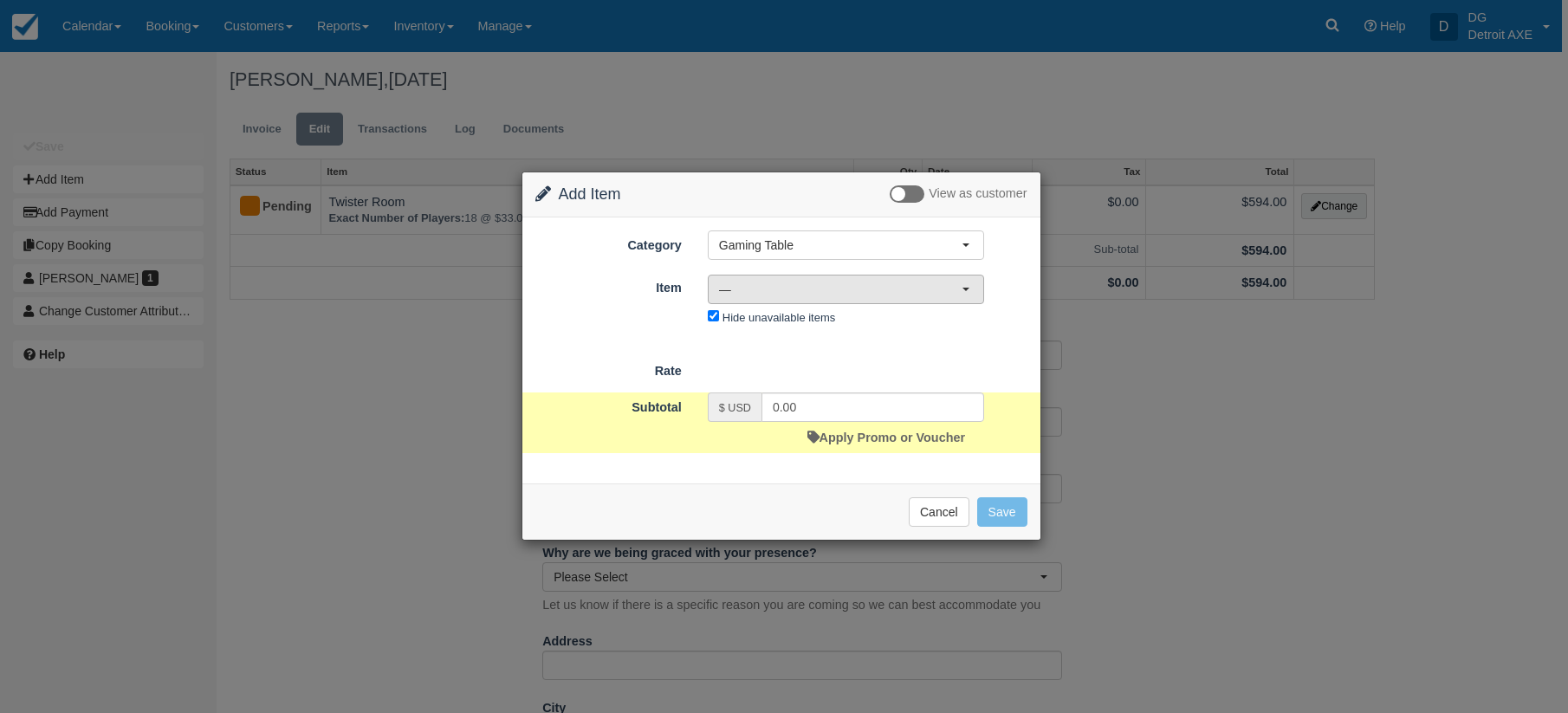
click at [793, 289] on span "—" at bounding box center [840, 289] width 243 height 17
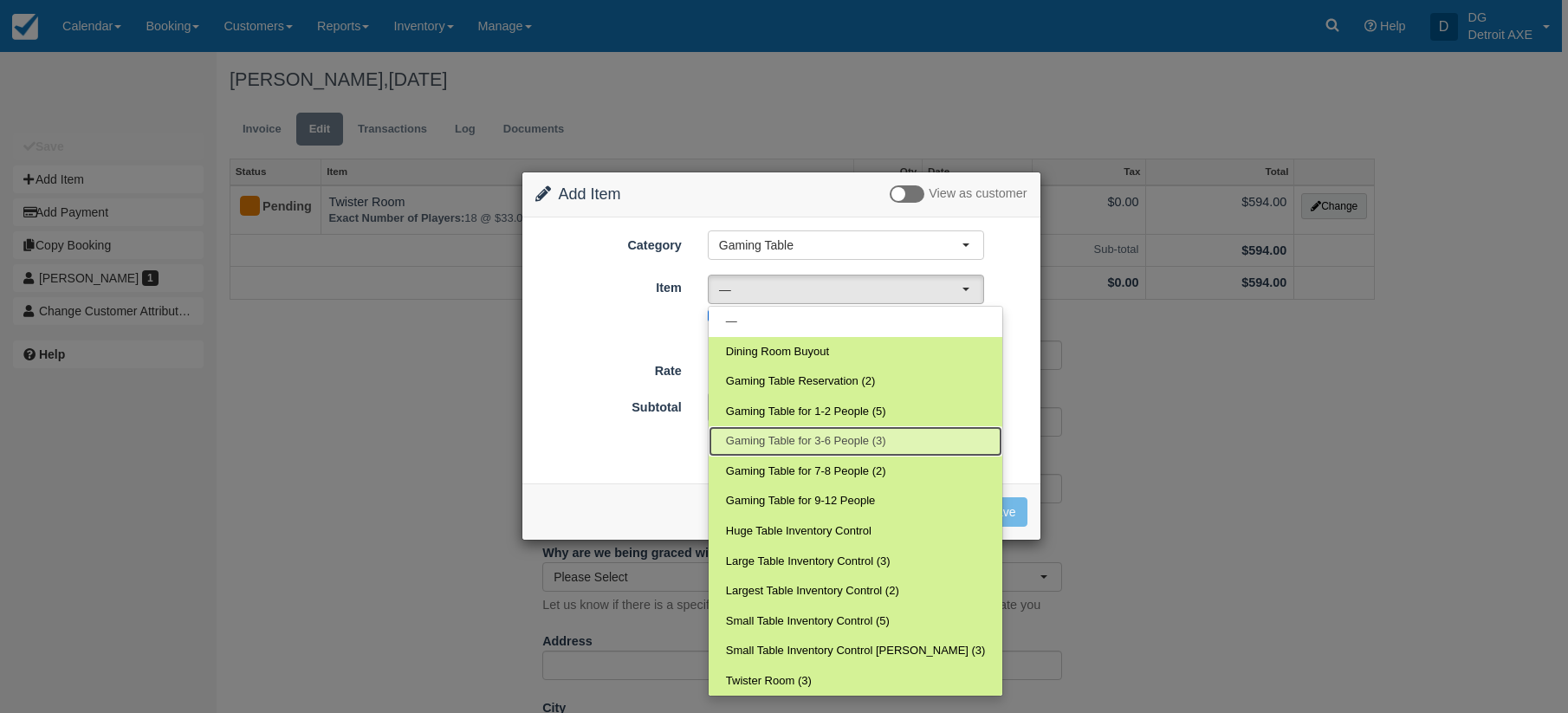
click at [845, 442] on span "Gaming Table for 3-6 People (3)" at bounding box center [805, 441] width 160 height 17
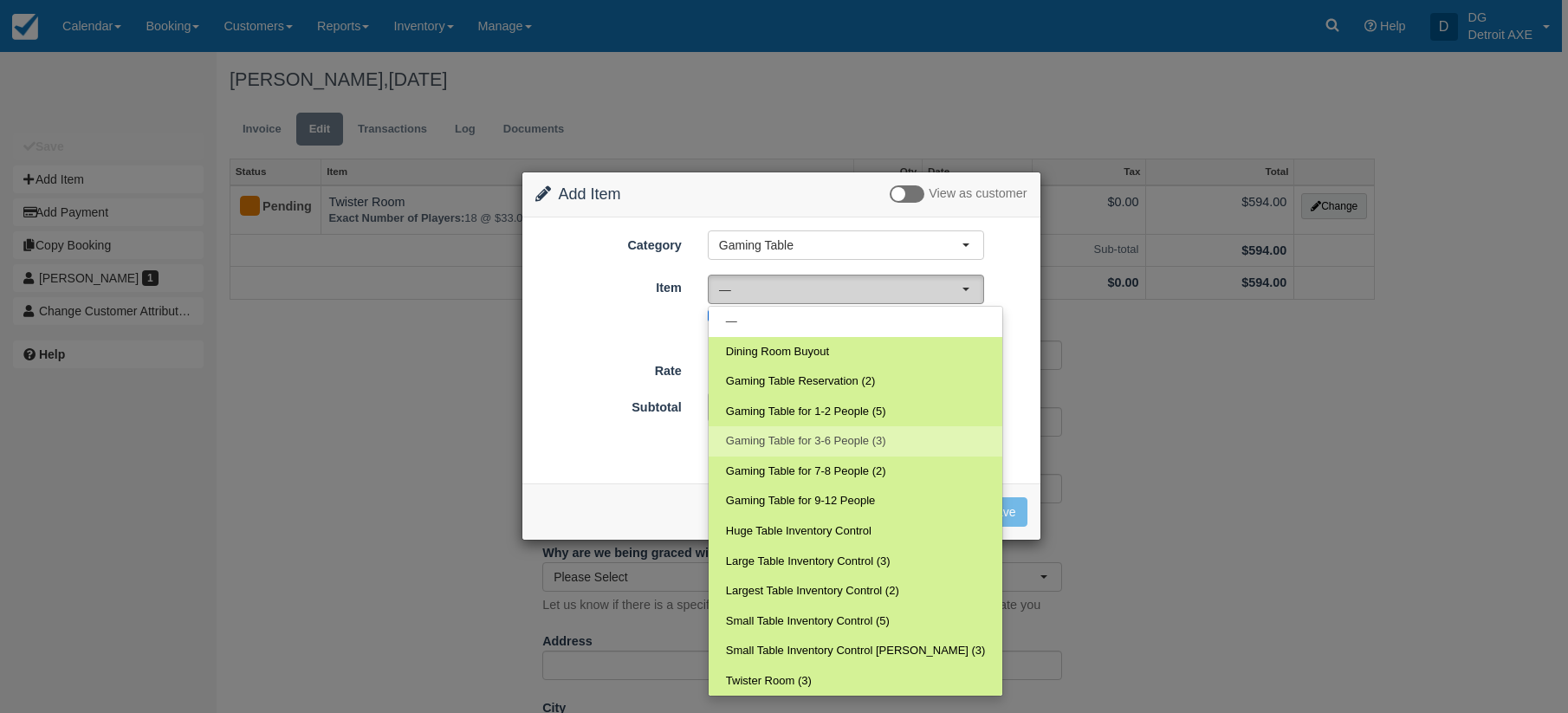
select select "29"
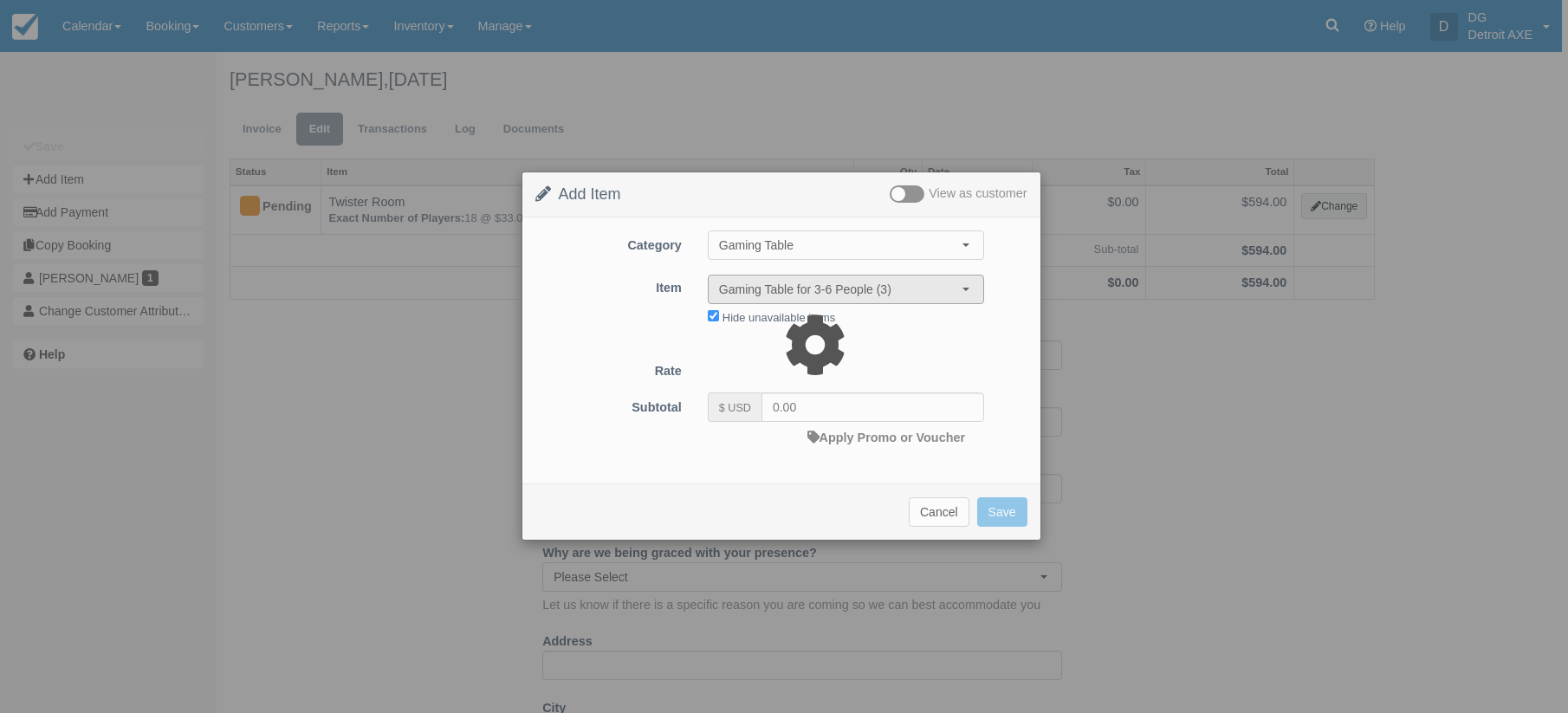
type input "9.00"
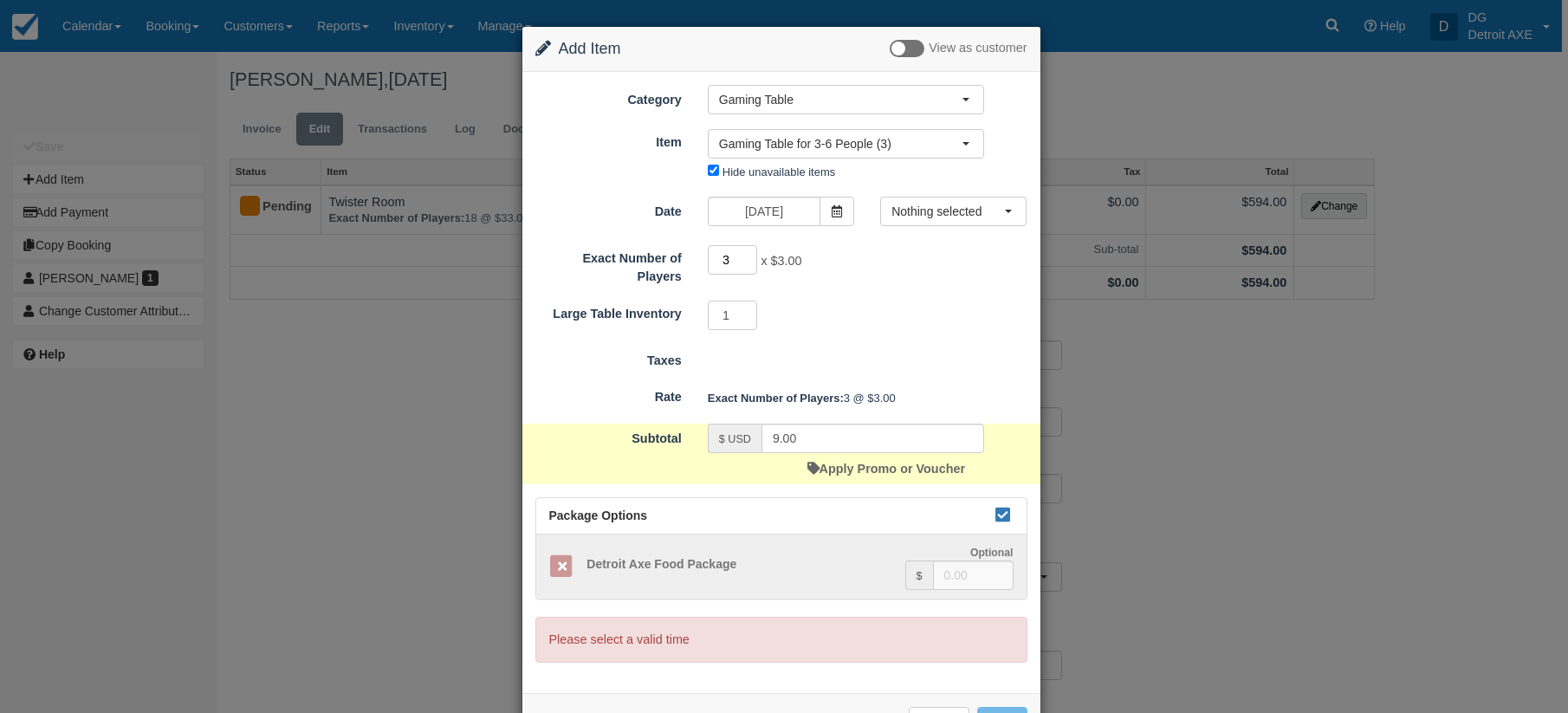
drag, startPoint x: 733, startPoint y: 262, endPoint x: 713, endPoint y: 266, distance: 20.4
click at [713, 266] on input "3" at bounding box center [733, 260] width 50 height 30
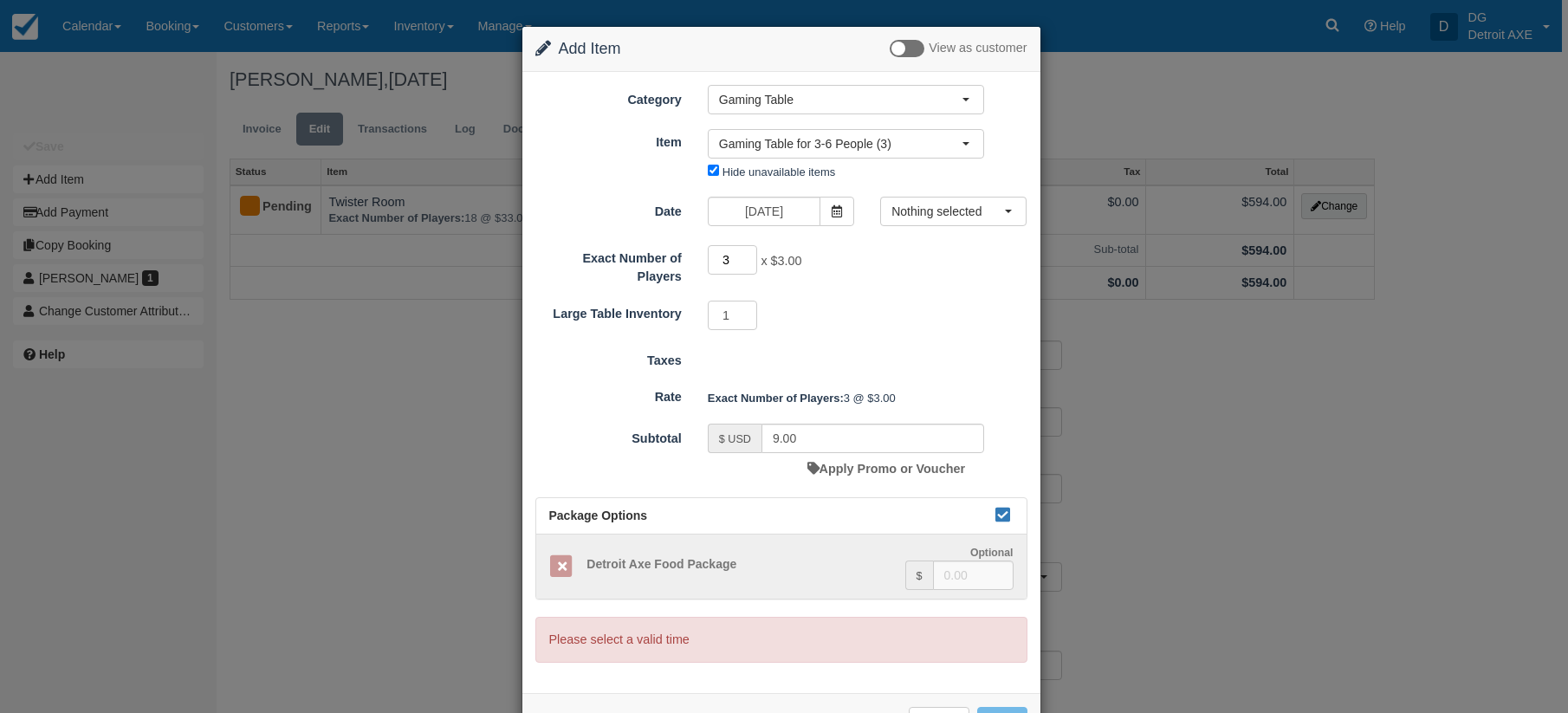
type input "6"
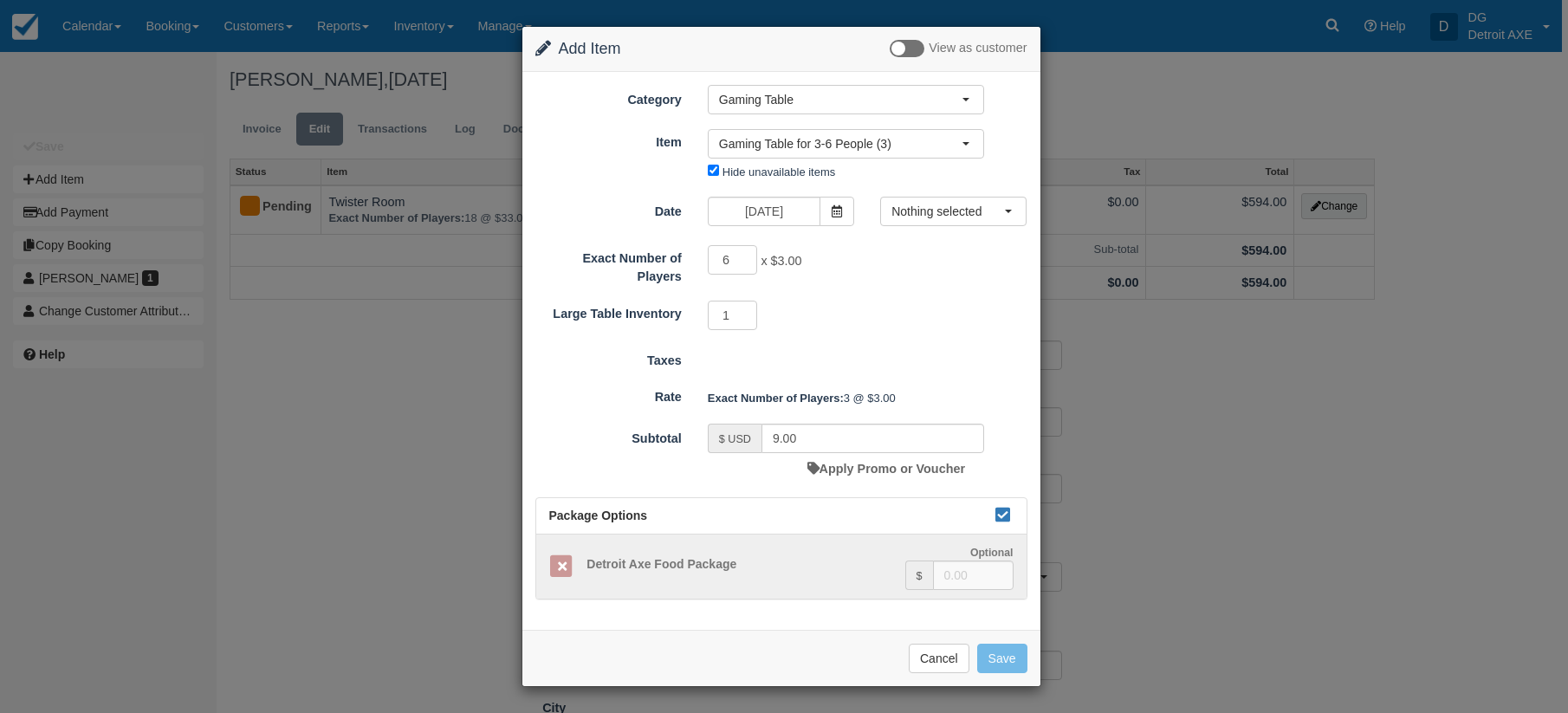
type input "18.00"
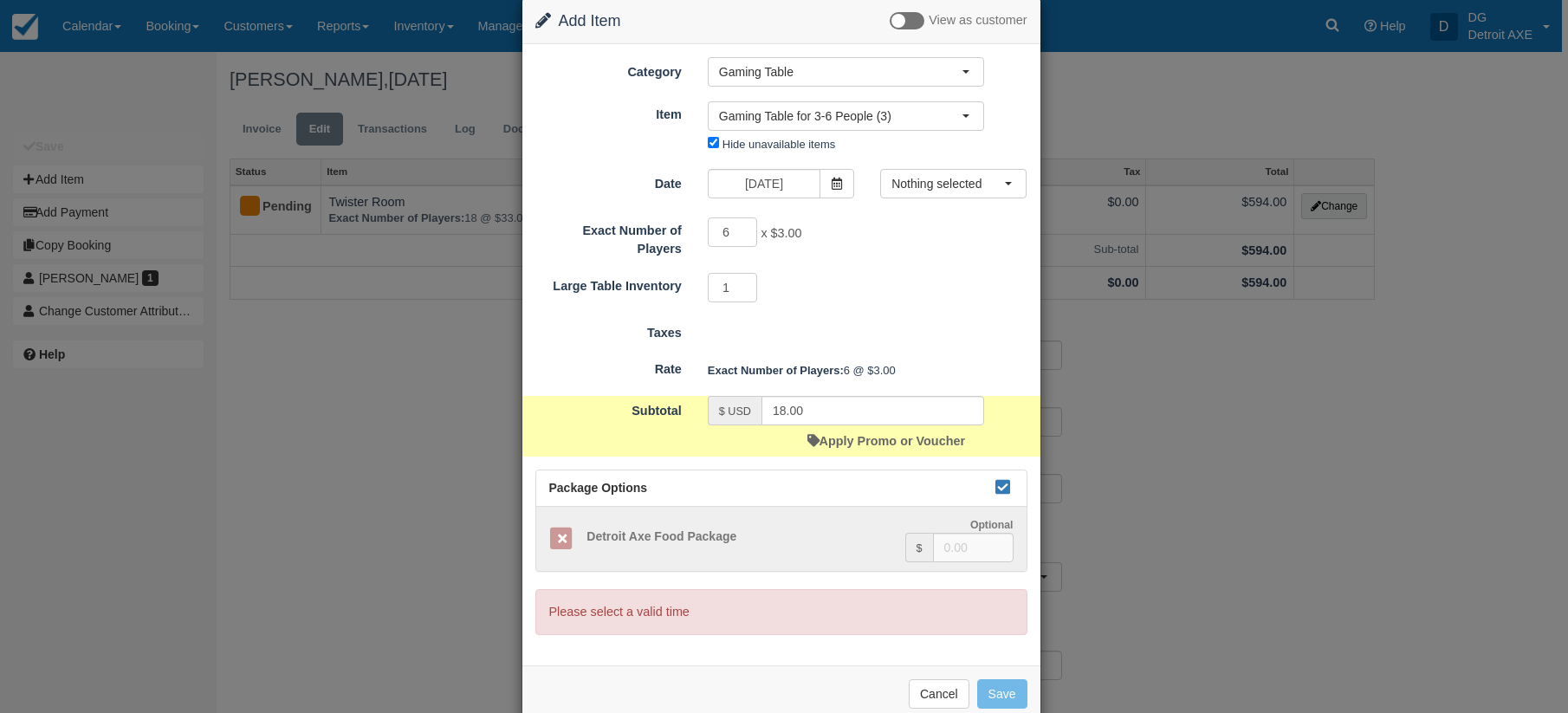
scroll to position [64, 0]
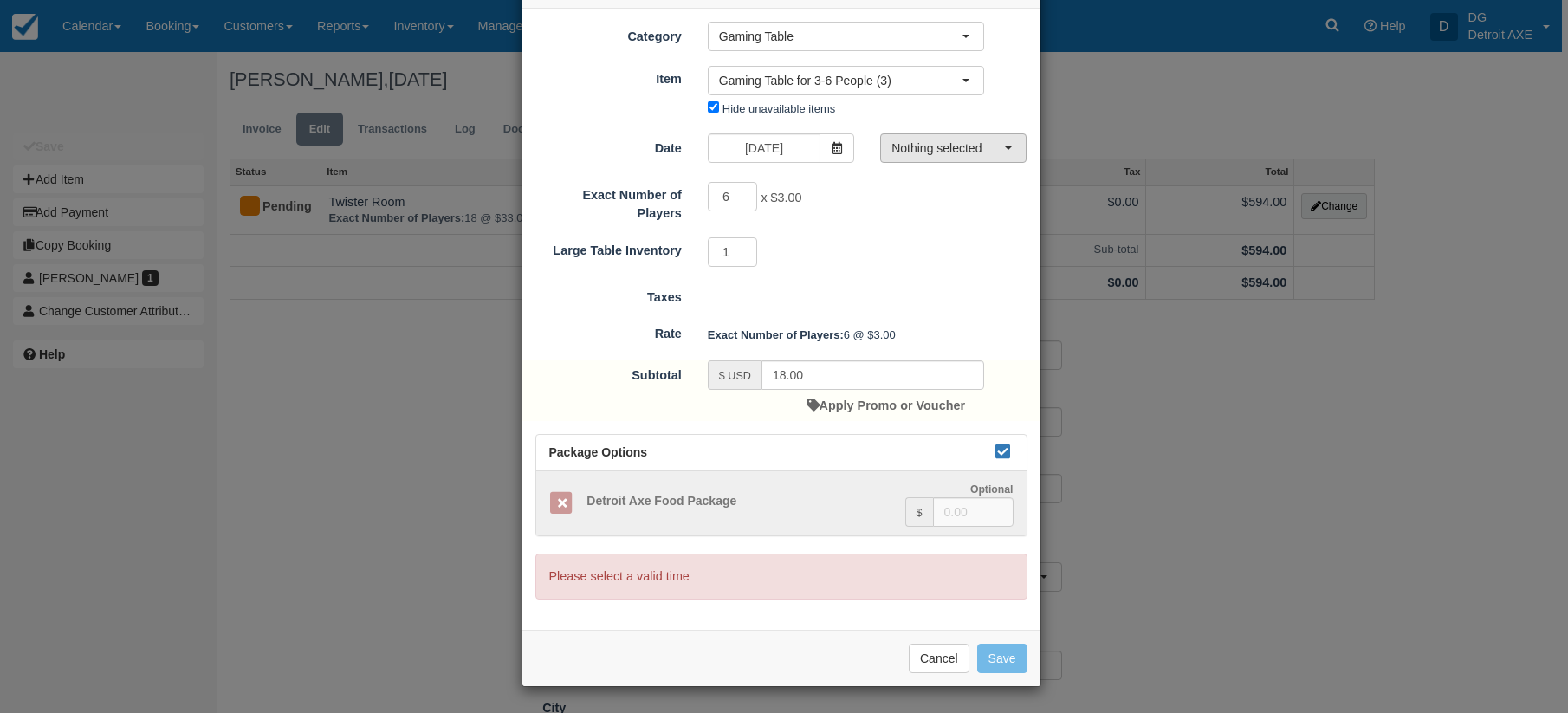
click at [914, 149] on span "Nothing selected" at bounding box center [947, 147] width 112 height 17
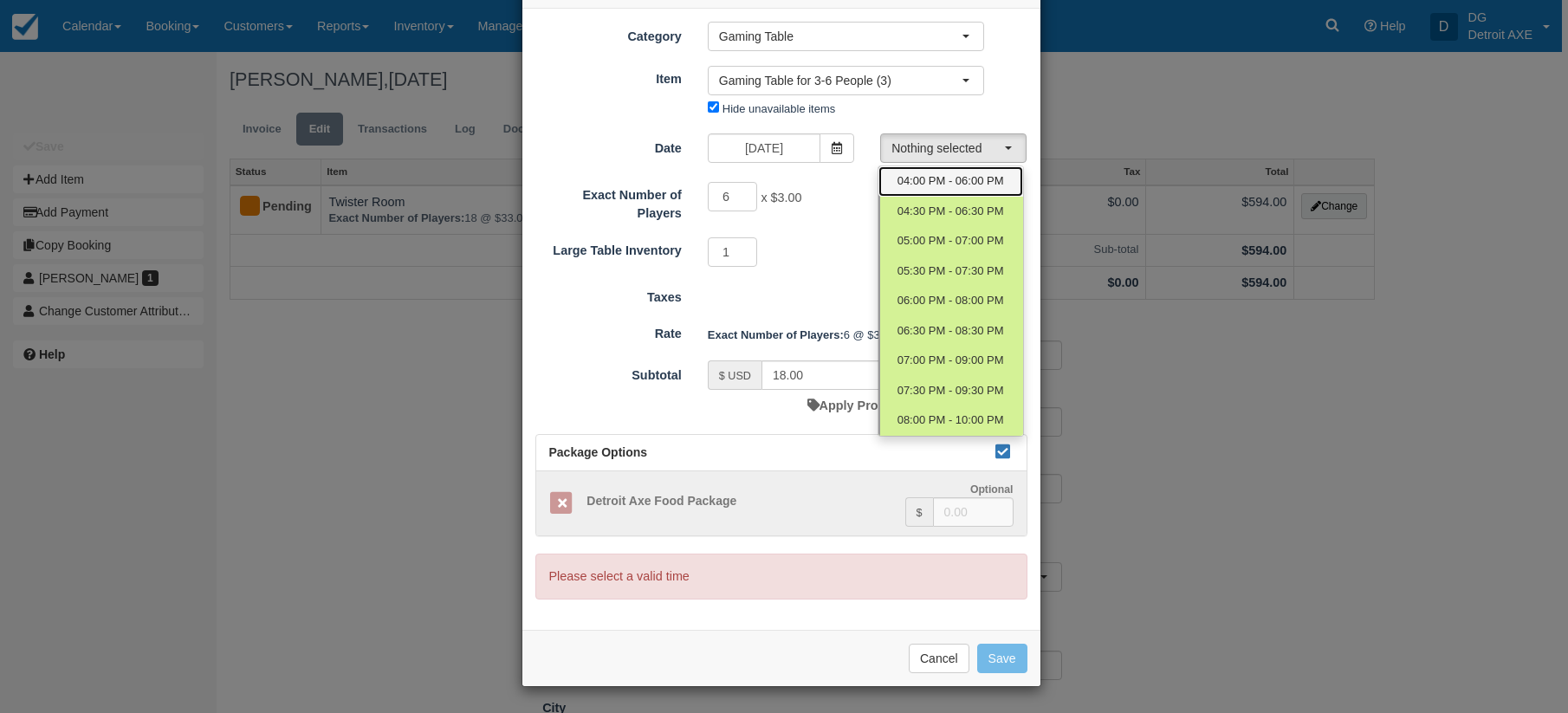
click at [927, 179] on span "04:00 PM - 06:00 PM" at bounding box center [951, 181] width 107 height 17
select select "0"
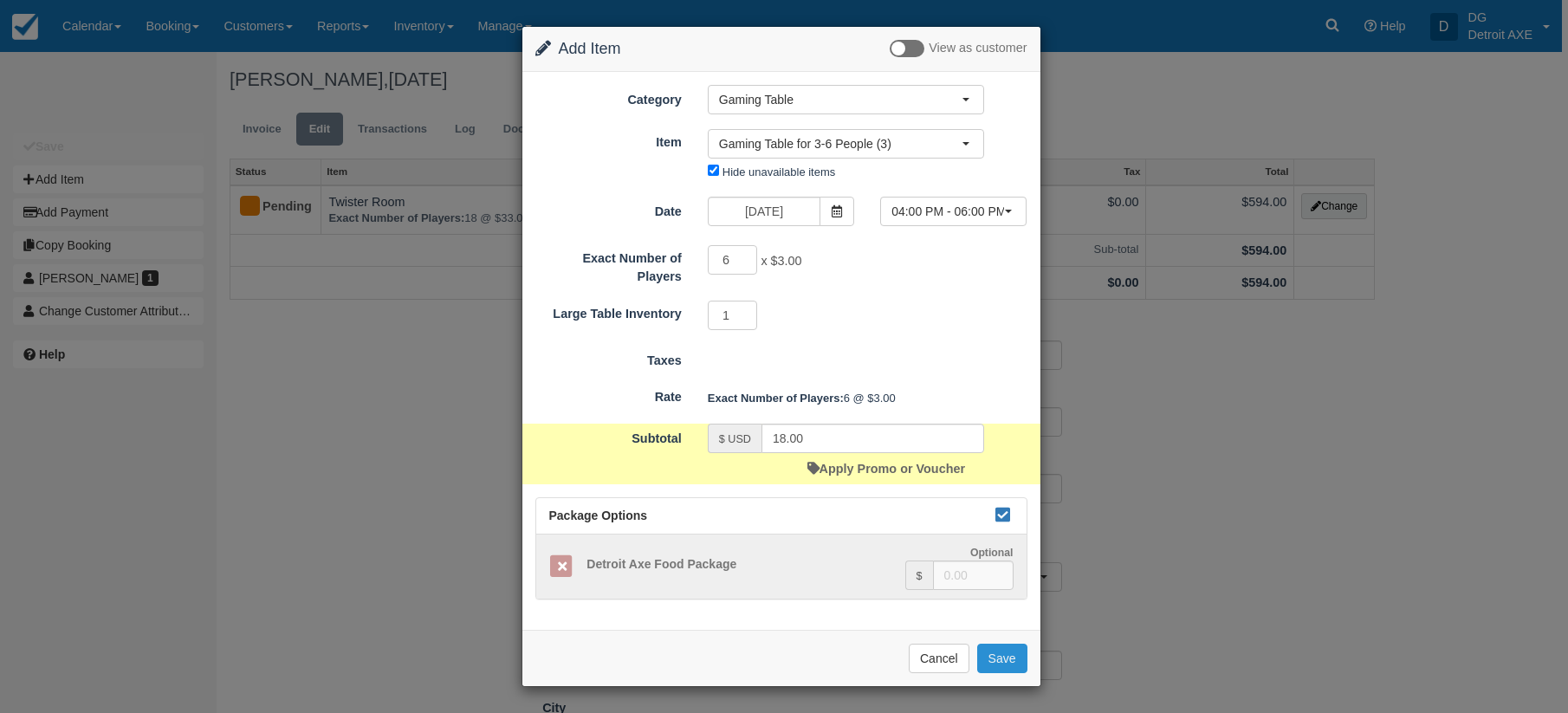
click at [1008, 661] on button "Save" at bounding box center [1003, 659] width 50 height 30
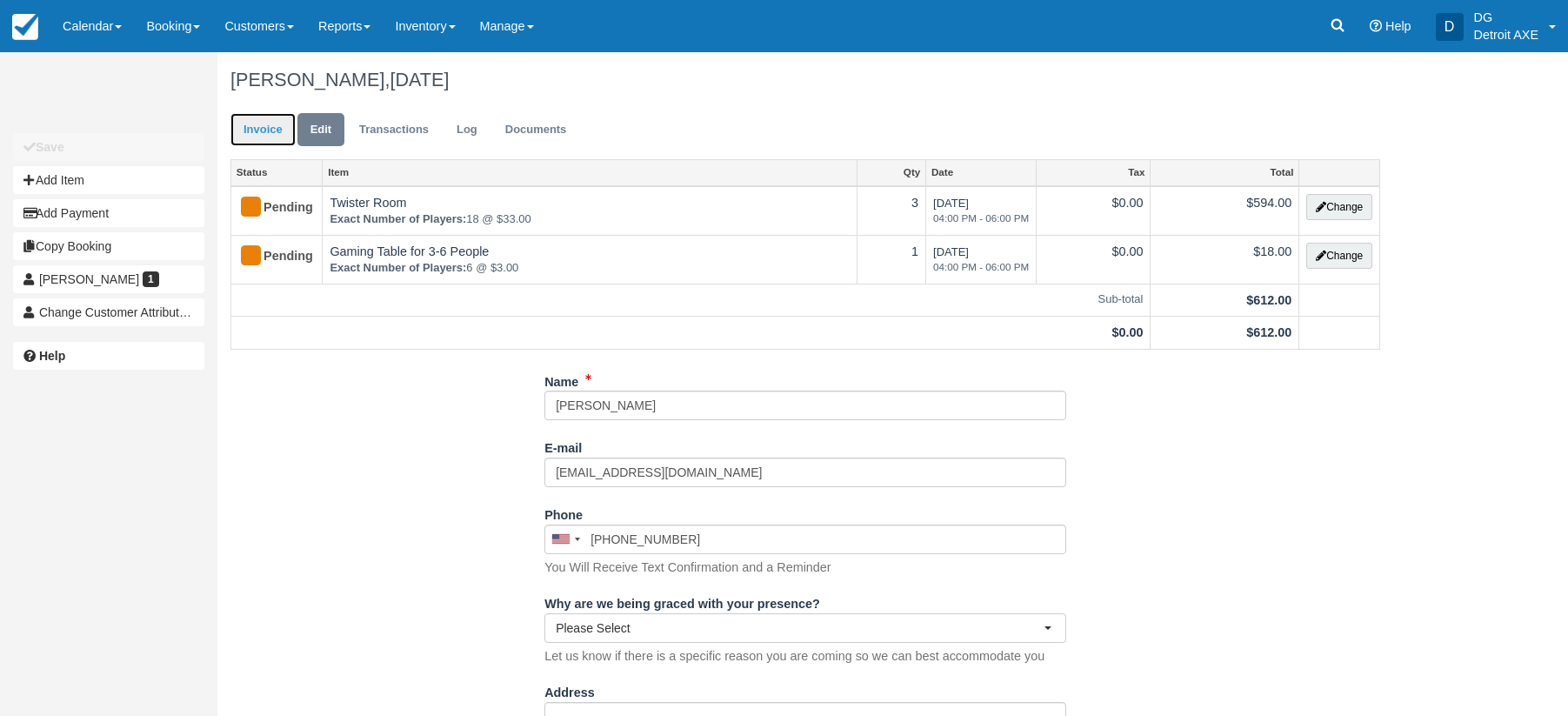
click at [263, 124] on link "Invoice" at bounding box center [263, 130] width 65 height 34
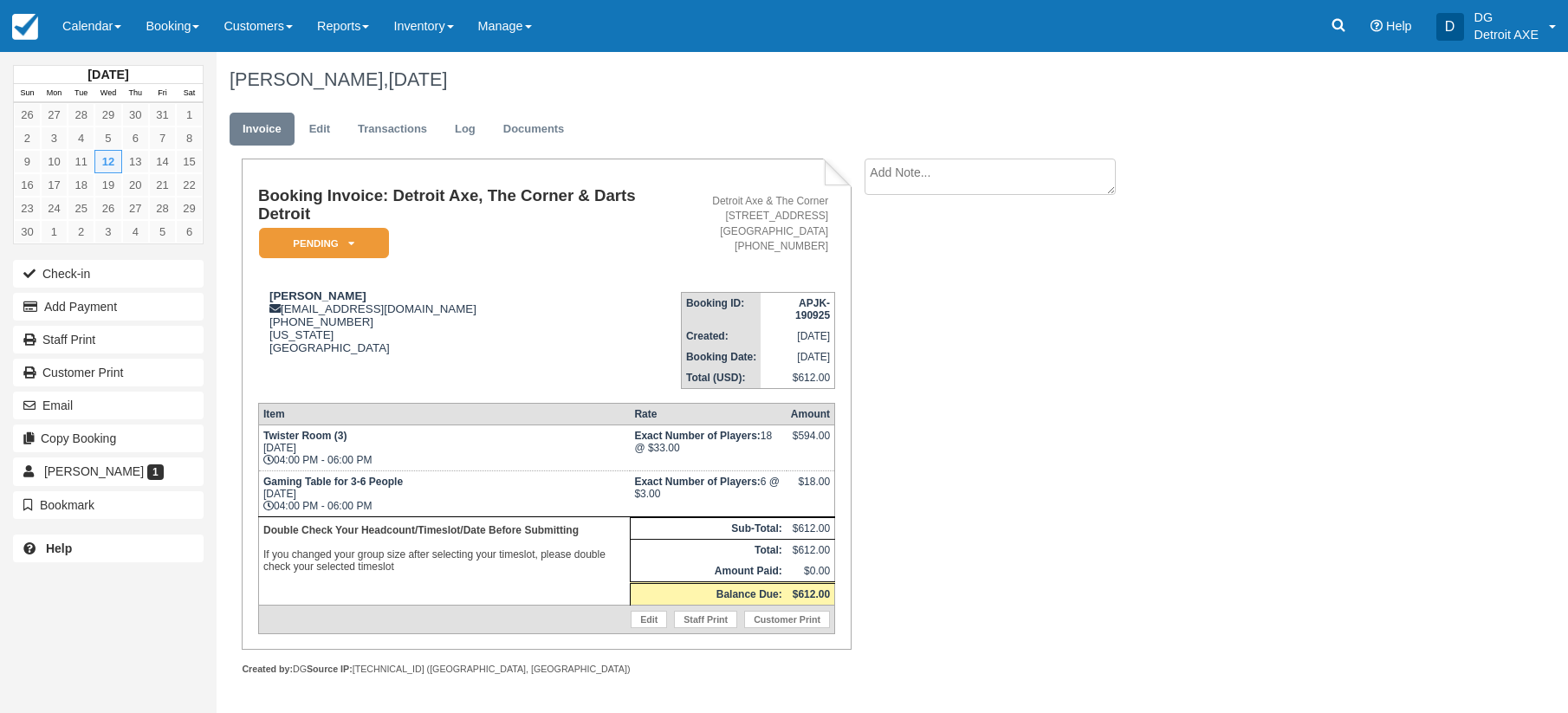
click at [942, 177] on textarea at bounding box center [990, 176] width 251 height 37
type textarea "24 ppl,"
click at [905, 271] on button "Create" at bounding box center [903, 276] width 78 height 30
click at [25, 23] on img at bounding box center [25, 27] width 26 height 26
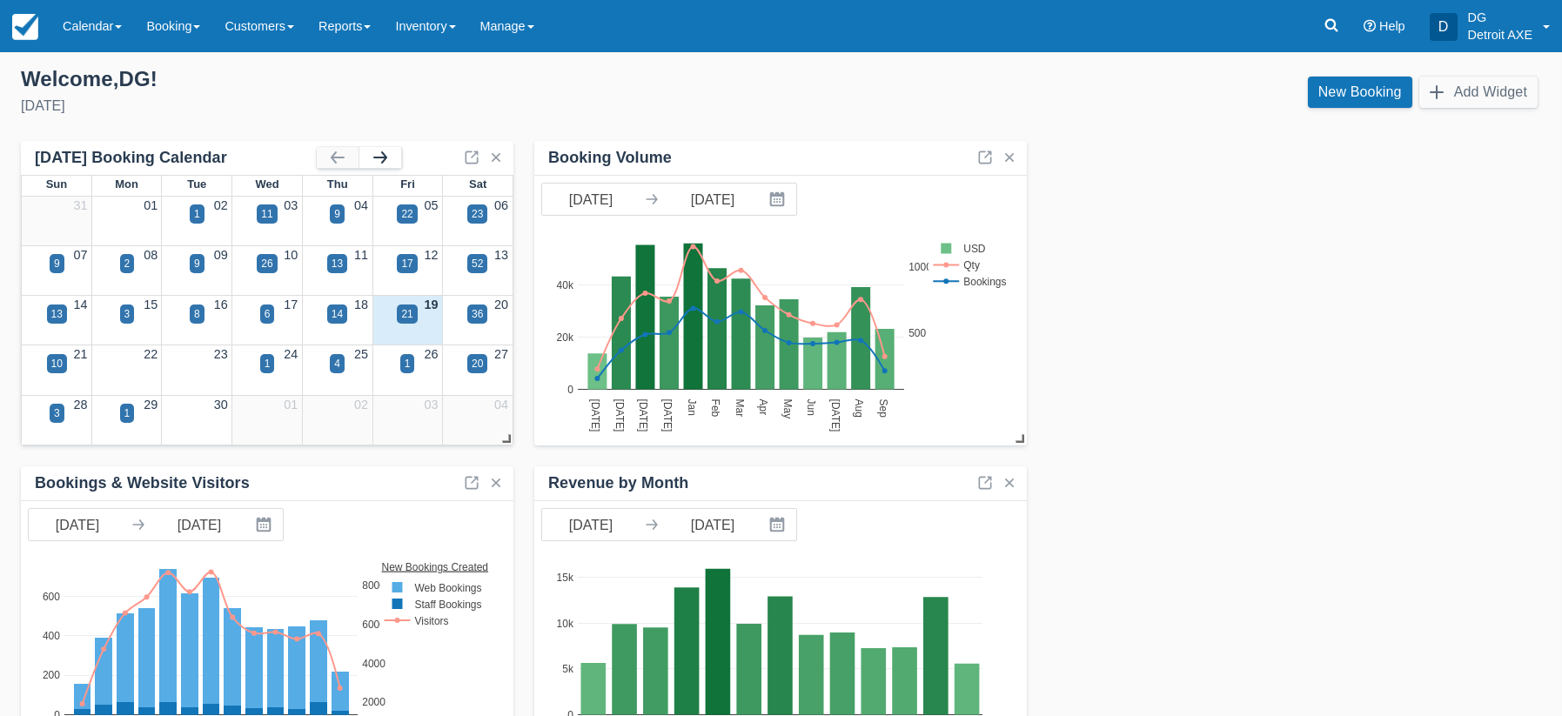
click at [385, 154] on button "button" at bounding box center [380, 157] width 42 height 21
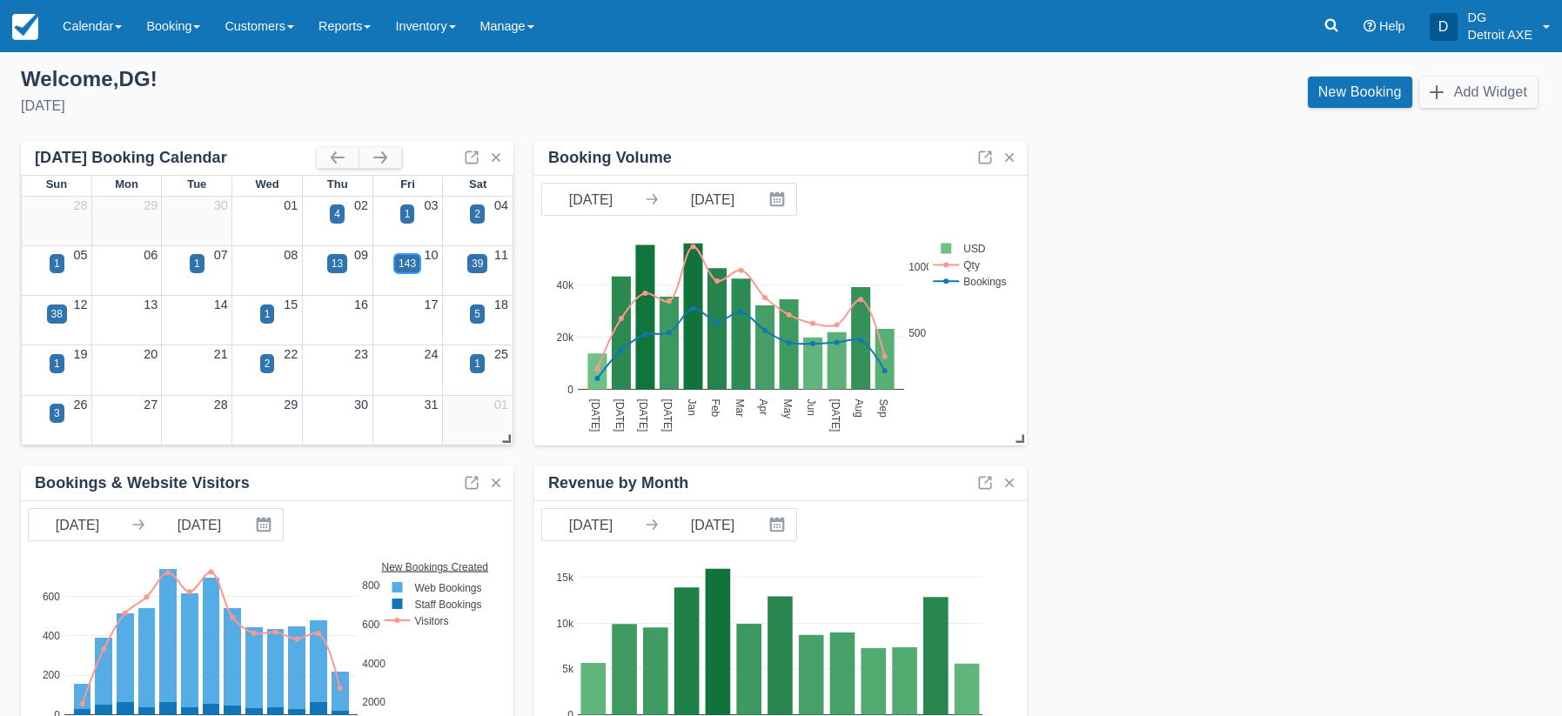
click at [417, 260] on div "143" at bounding box center [407, 263] width 26 height 19
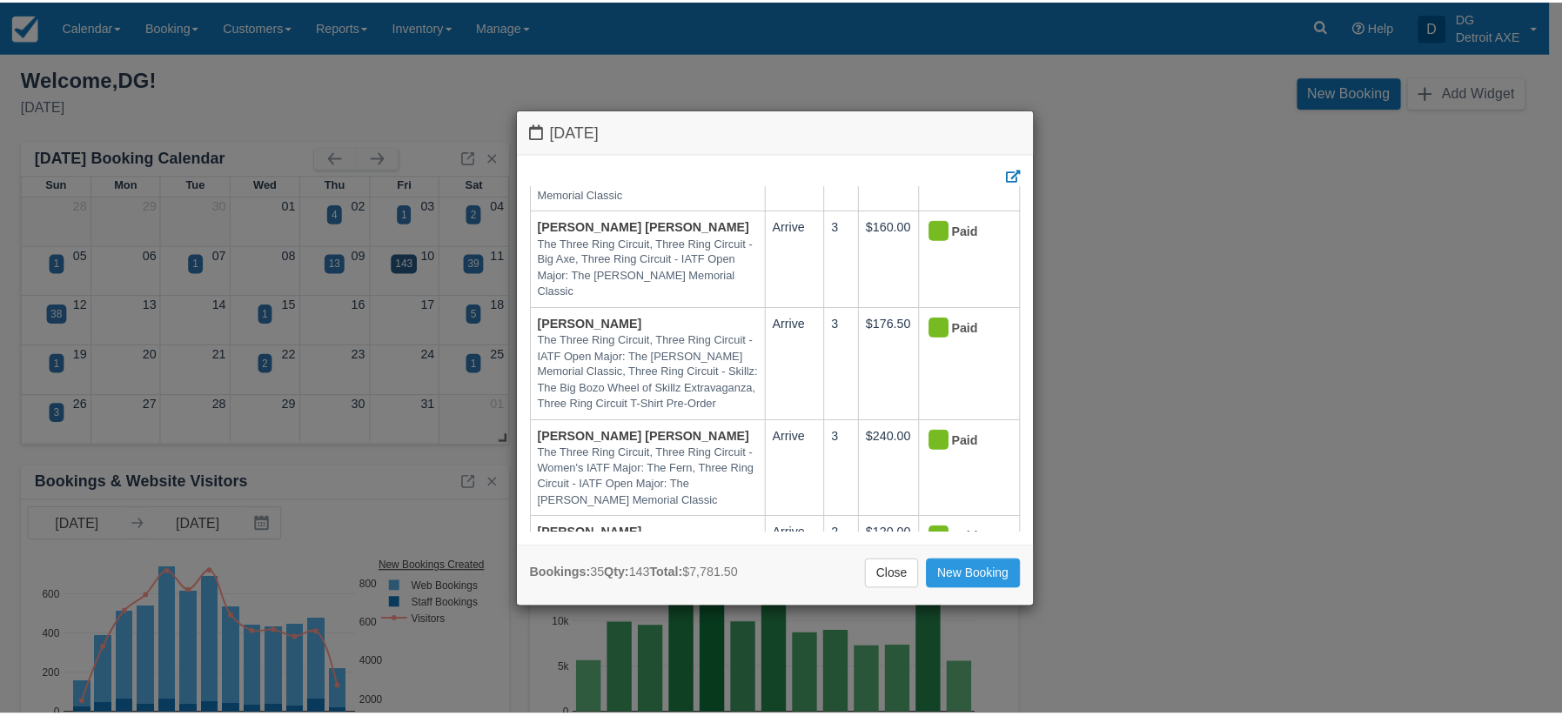
scroll to position [3296, 0]
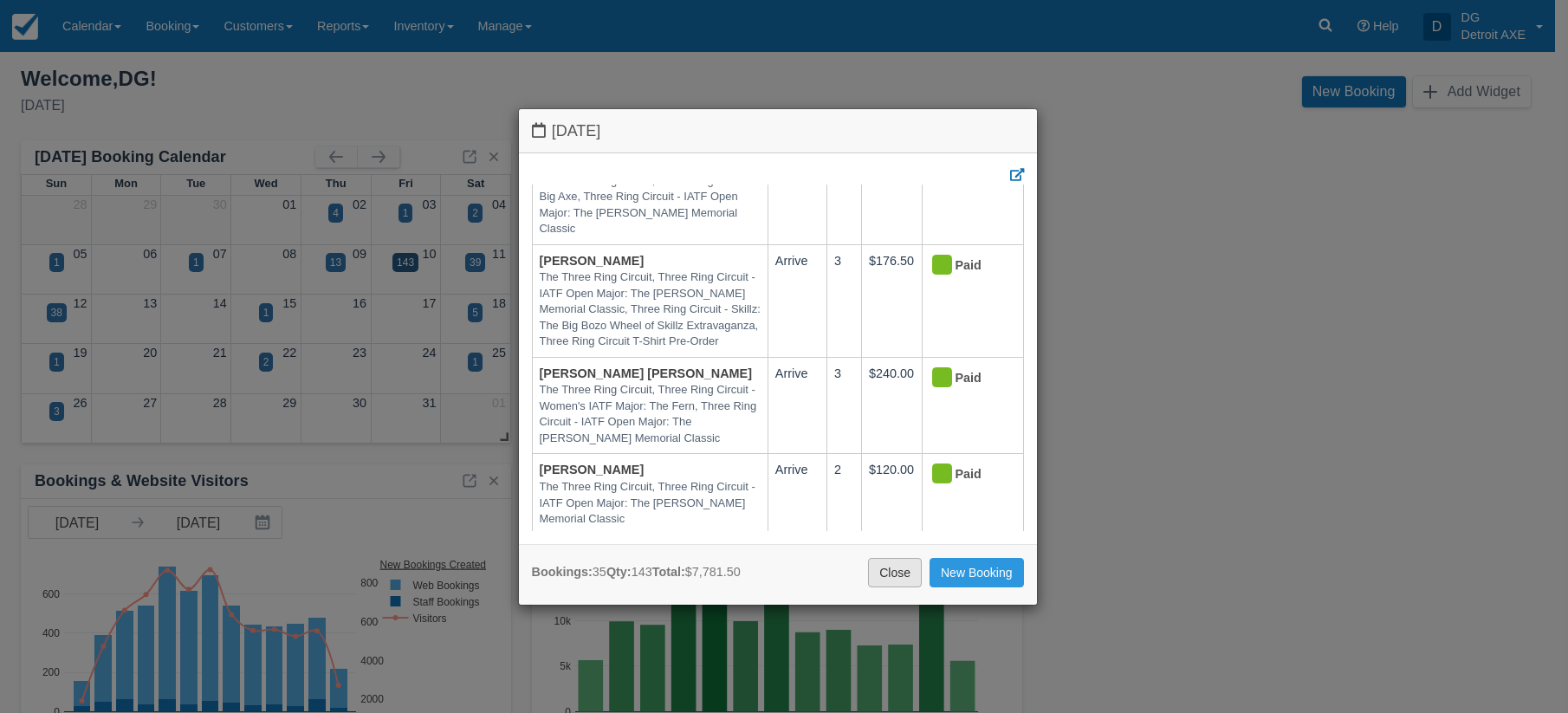
click at [891, 565] on link "Close" at bounding box center [895, 573] width 54 height 30
